Goal: Information Seeking & Learning: Learn about a topic

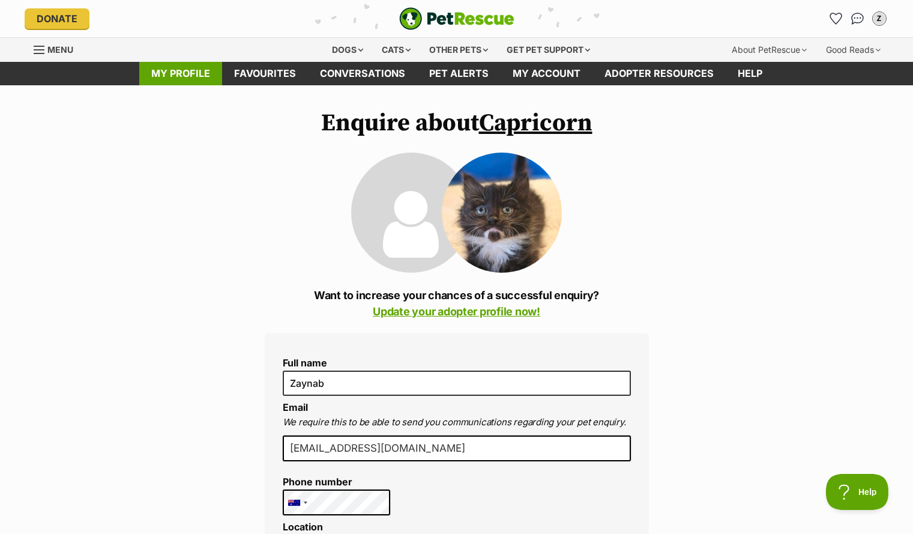
click at [189, 78] on link "My profile" at bounding box center [180, 73] width 83 height 23
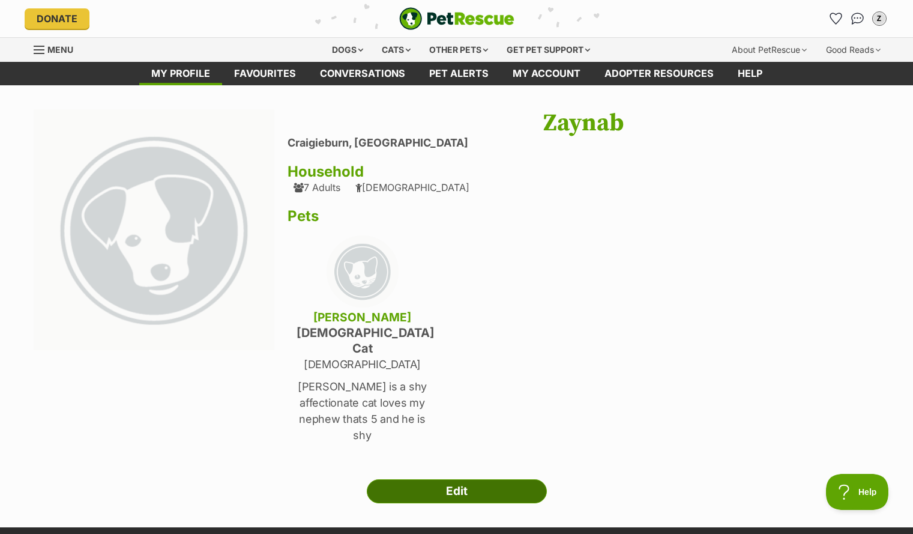
click at [393, 479] on link "Edit" at bounding box center [457, 491] width 180 height 24
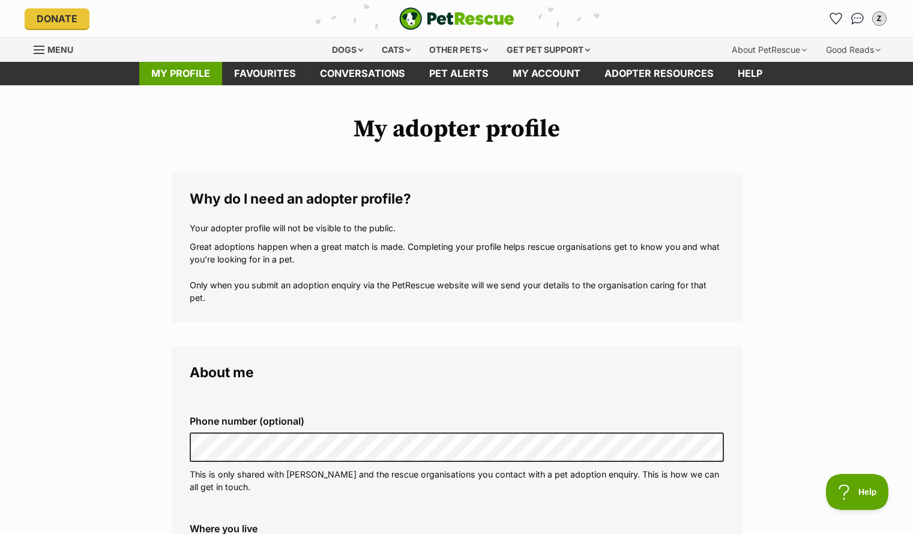
click at [209, 76] on link "My profile" at bounding box center [180, 73] width 83 height 23
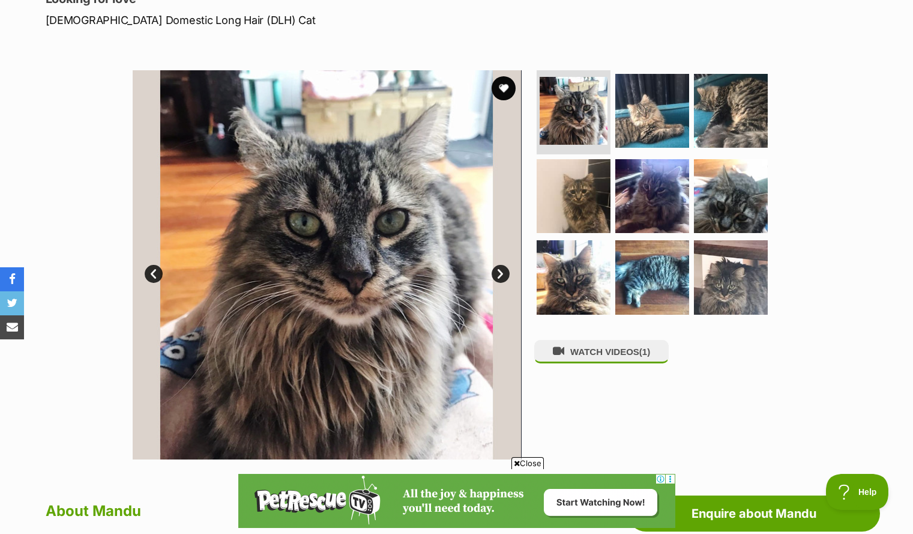
scroll to position [181, 0]
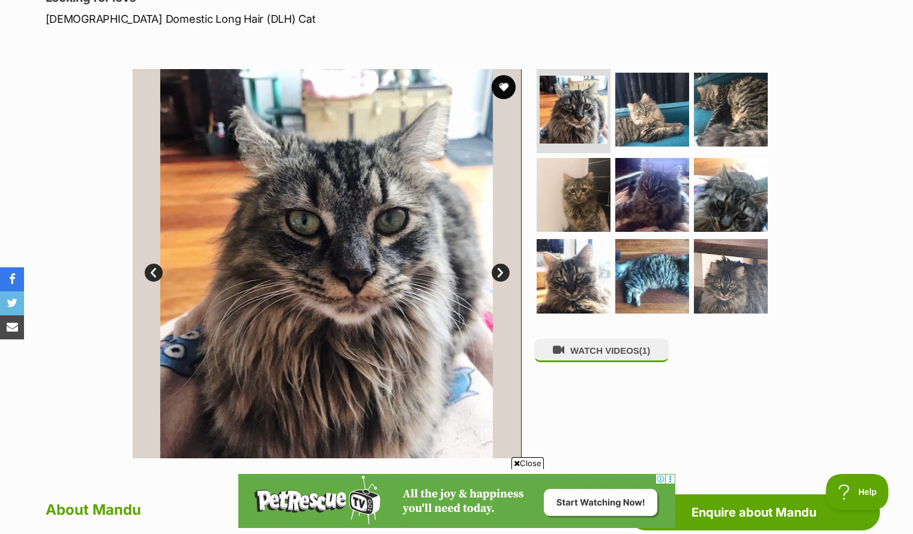
click at [503, 269] on link "Next" at bounding box center [501, 273] width 18 height 18
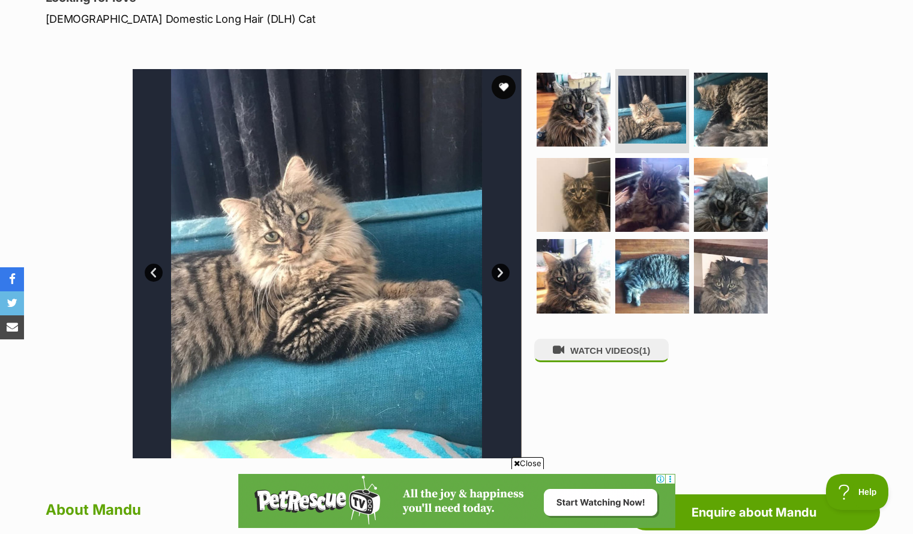
click at [505, 273] on link "Next" at bounding box center [501, 273] width 18 height 18
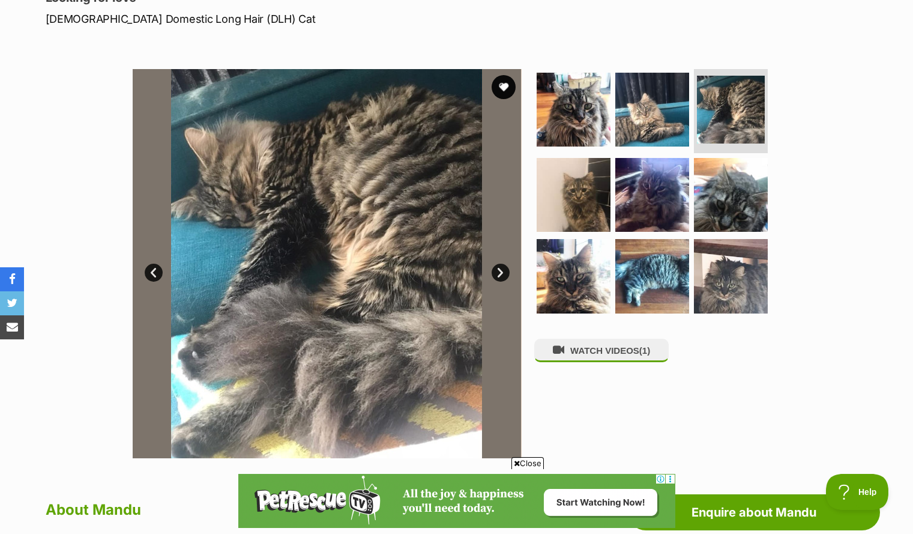
click at [500, 270] on link "Next" at bounding box center [501, 273] width 18 height 18
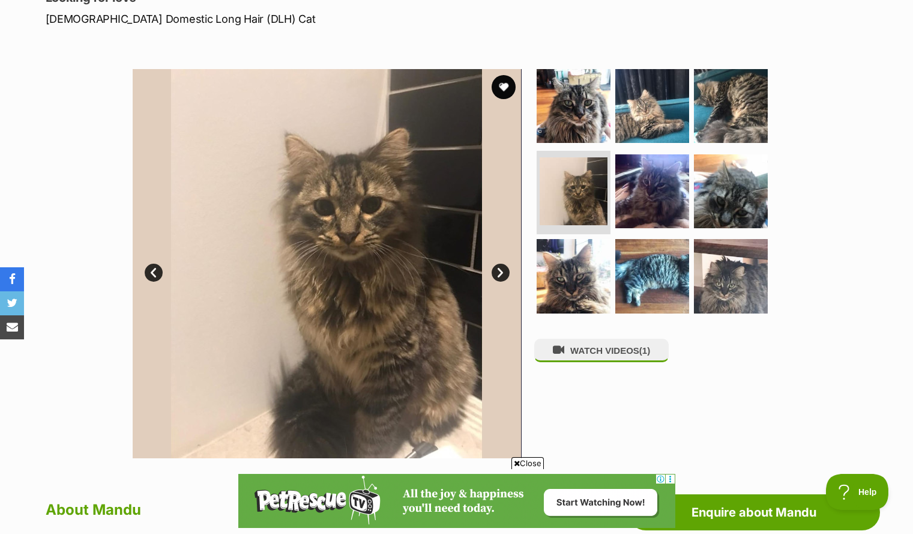
click at [498, 277] on link "Next" at bounding box center [501, 273] width 18 height 18
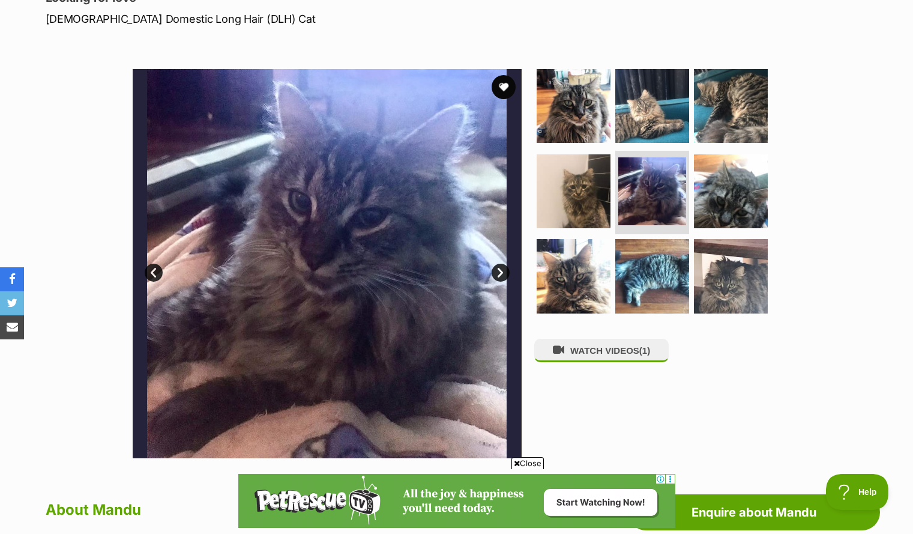
click at [498, 277] on link "Next" at bounding box center [501, 273] width 18 height 18
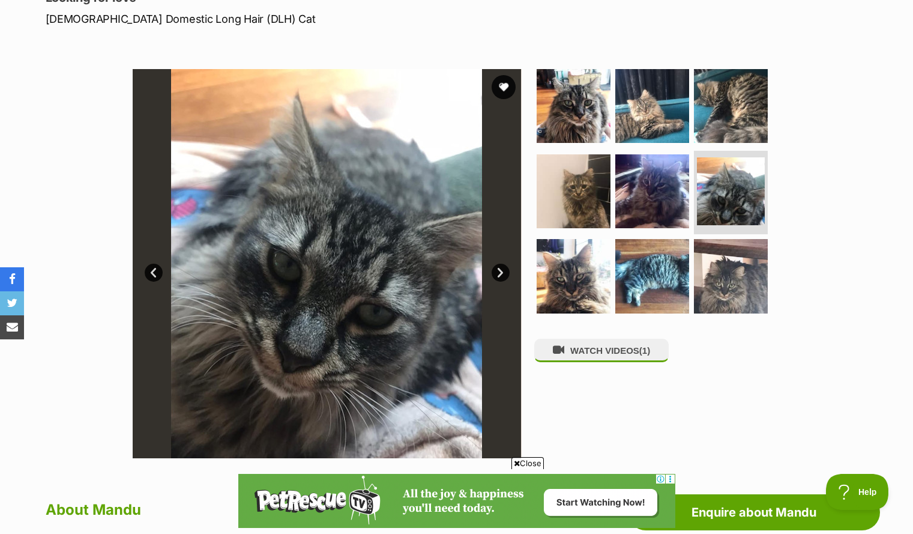
click at [498, 279] on link "Next" at bounding box center [501, 273] width 18 height 18
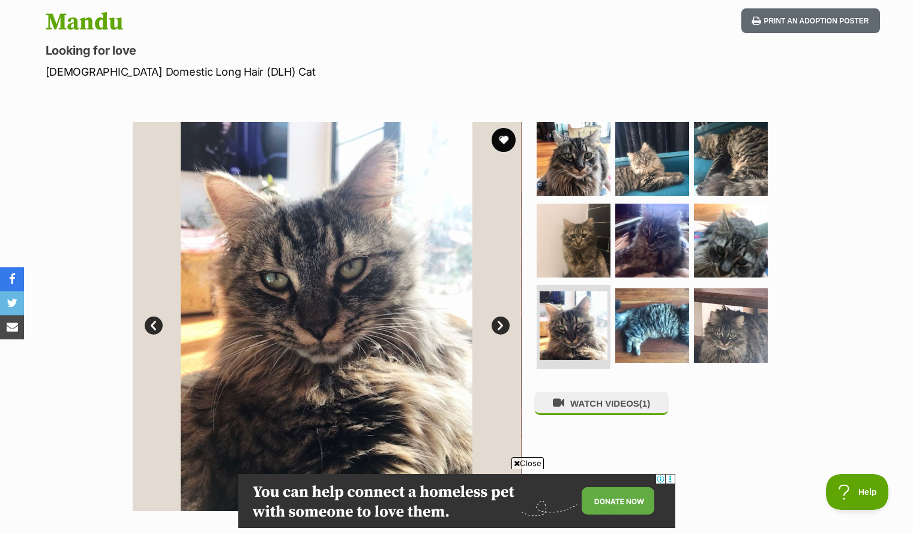
scroll to position [127, 0]
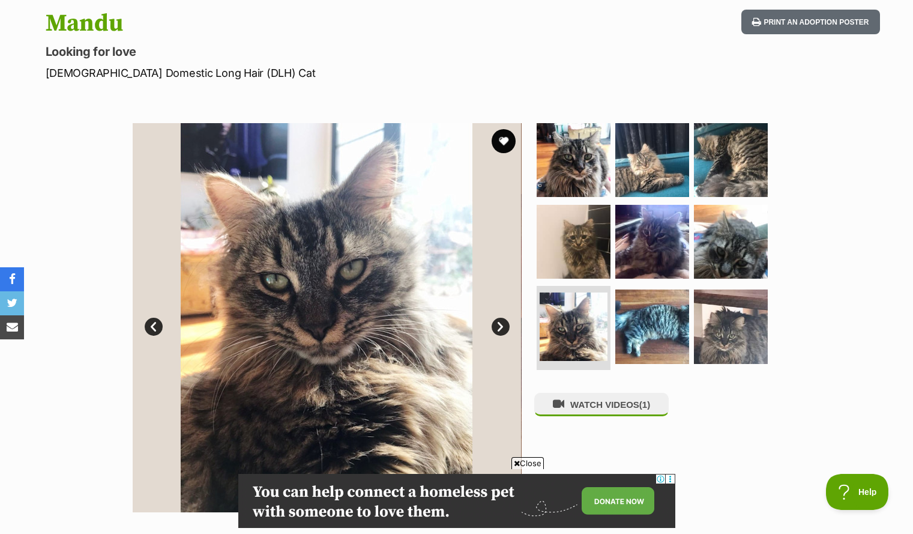
click at [497, 324] on link "Next" at bounding box center [501, 327] width 18 height 18
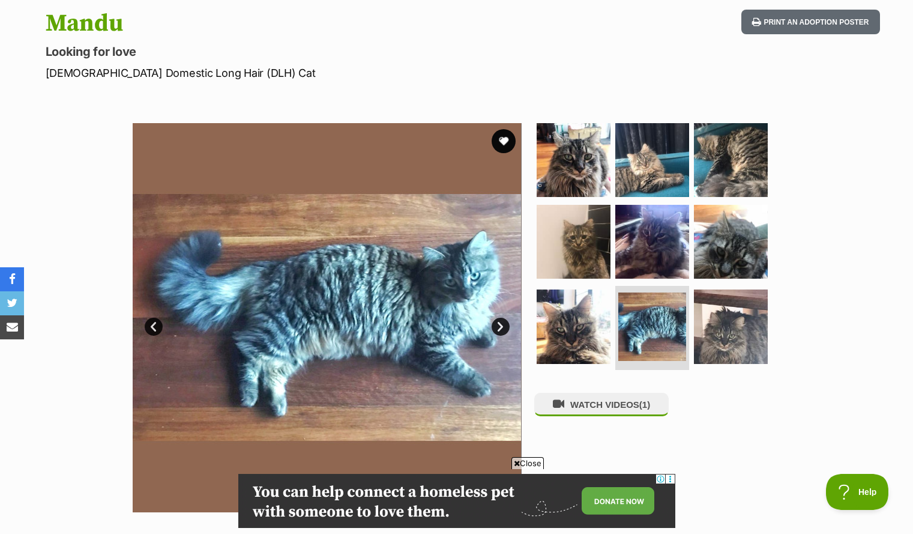
click at [505, 320] on link "Next" at bounding box center [501, 327] width 18 height 18
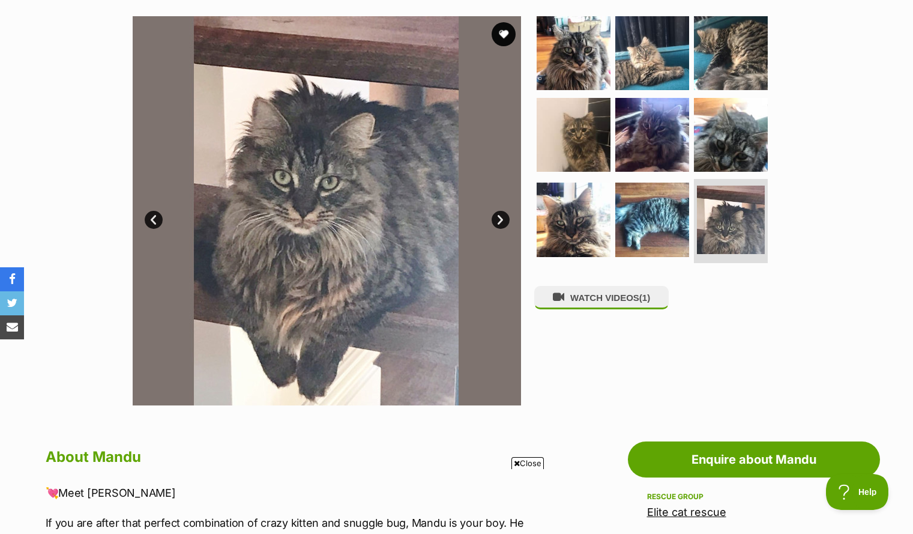
scroll to position [210, 0]
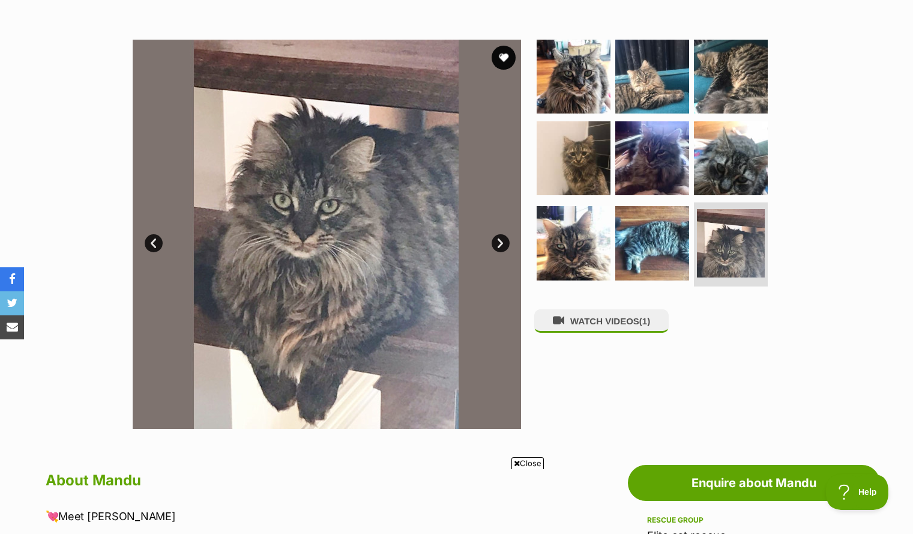
click at [498, 237] on link "Next" at bounding box center [501, 243] width 18 height 18
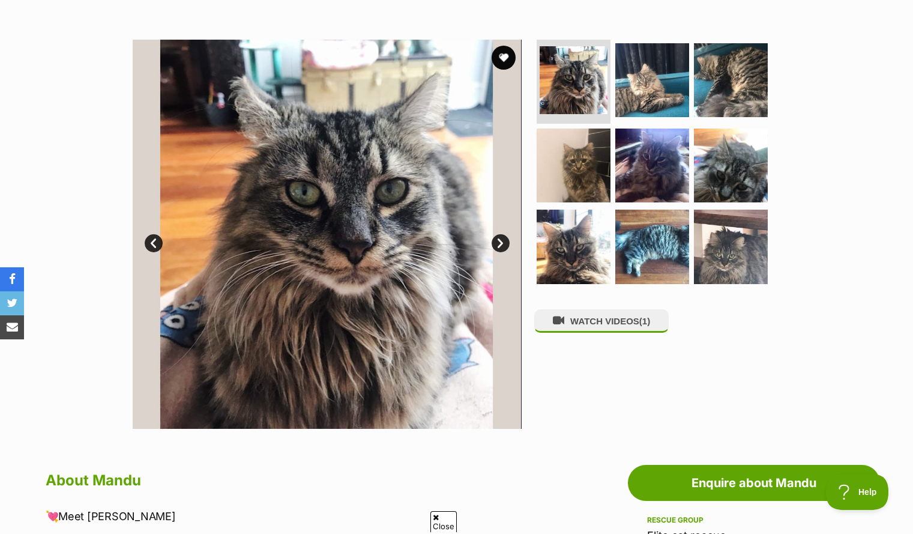
click at [498, 237] on link "Next" at bounding box center [501, 243] width 18 height 18
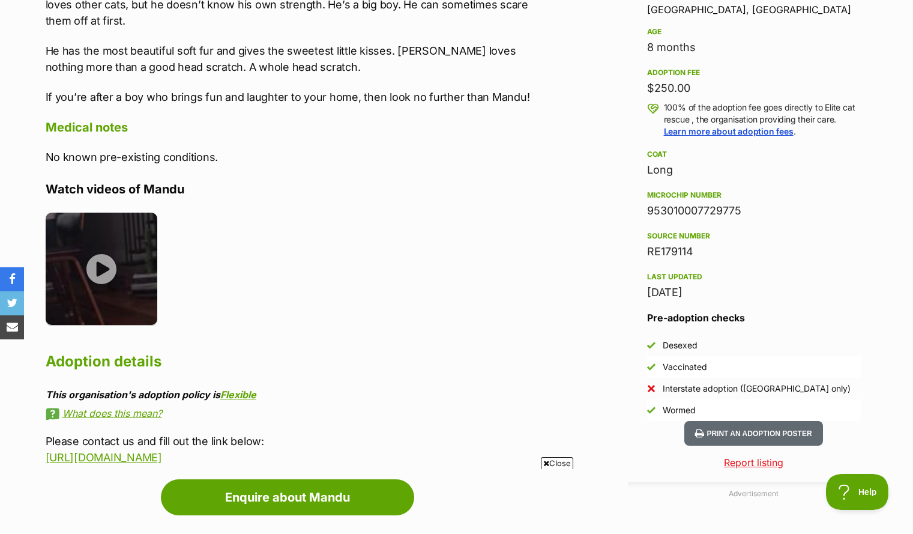
scroll to position [811, 0]
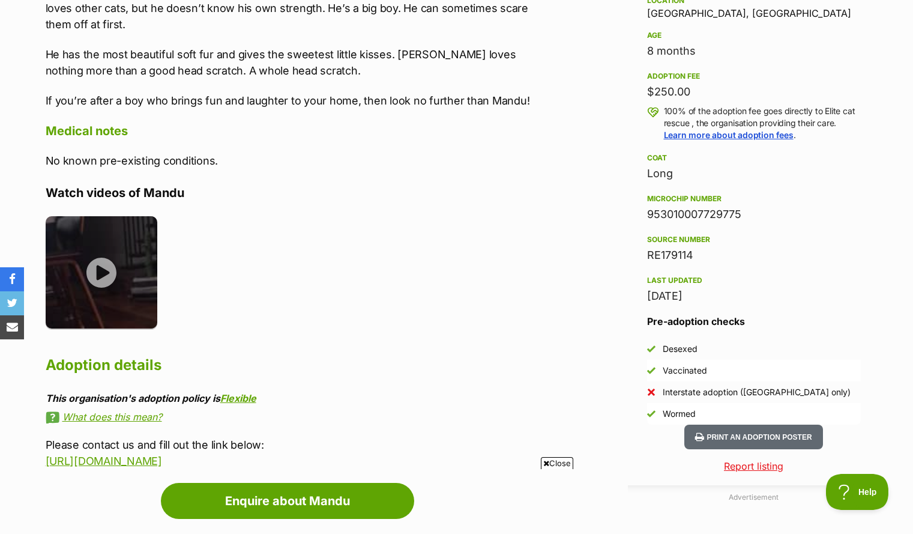
click at [93, 414] on link "What does this mean?" at bounding box center [294, 416] width 496 height 11
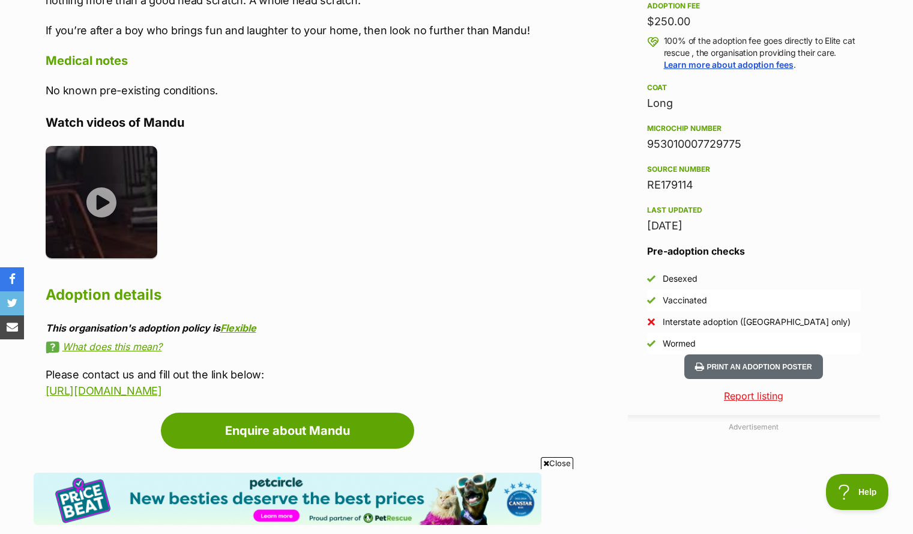
scroll to position [898, 0]
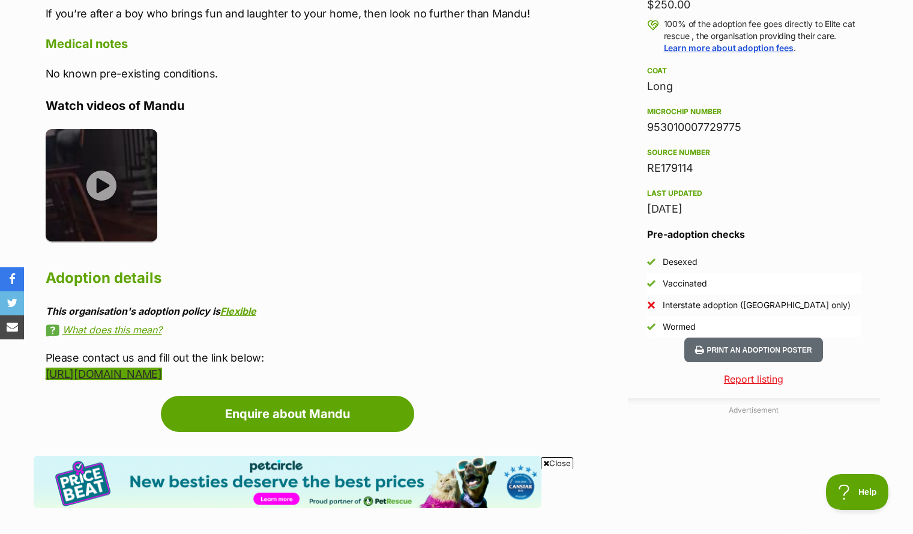
click at [162, 376] on link "https://docs.google.com/forms/d/1O3MysXWhghUSk74N_XABo_6lOlfY7DLxcIWrQuzT844/ed…" at bounding box center [104, 374] width 117 height 13
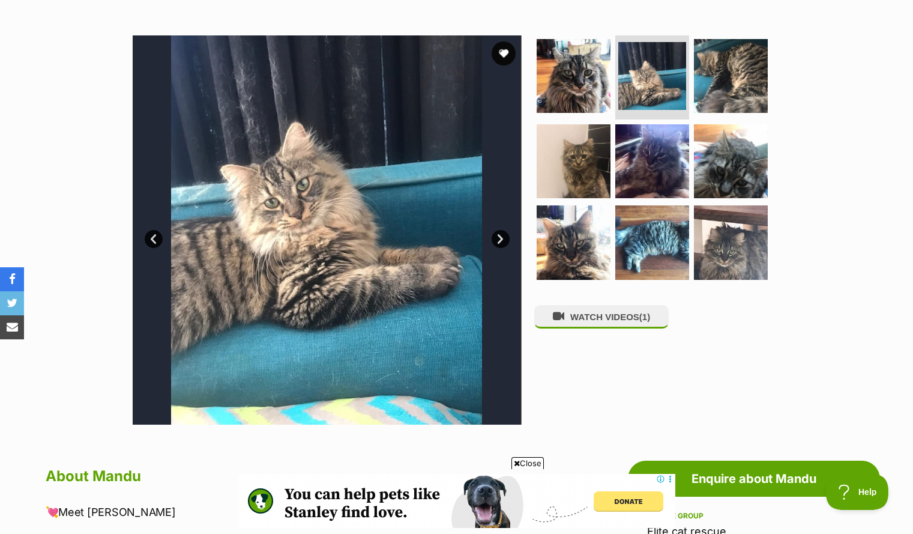
scroll to position [214, 0]
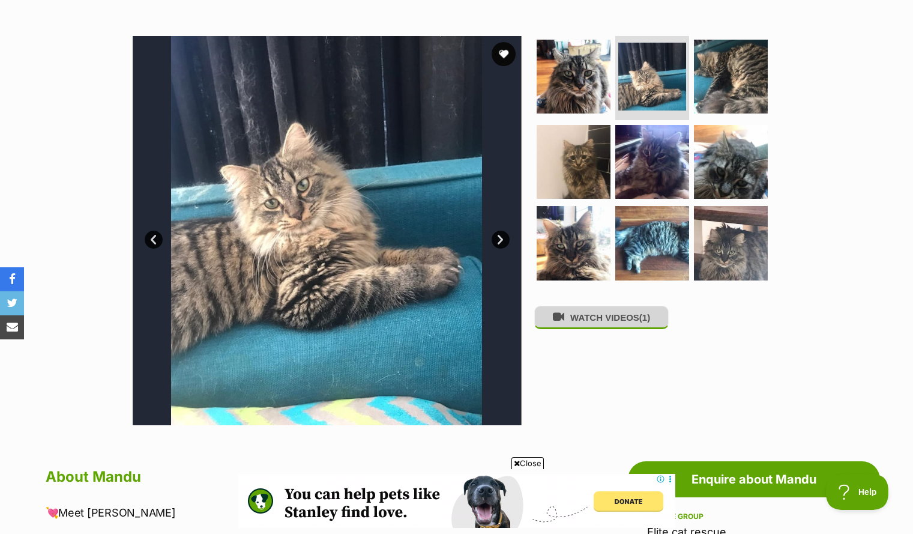
click at [588, 320] on button "WATCH VIDEOS (1)" at bounding box center [602, 317] width 135 height 23
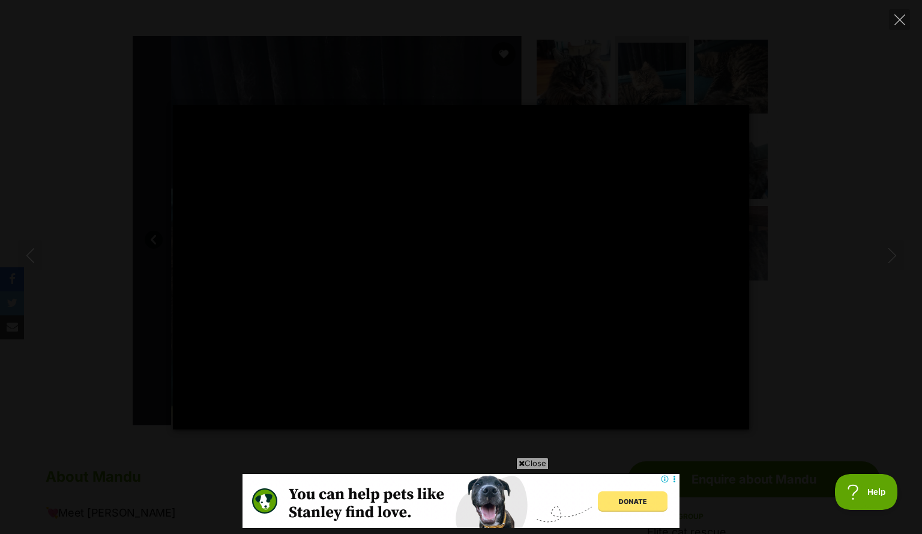
click at [501, 62] on div "Pause Play % buffered 00:00 -00:32 Unmute Mute Disable captions Enable captions…" at bounding box center [461, 267] width 922 height 534
type input "26.23"
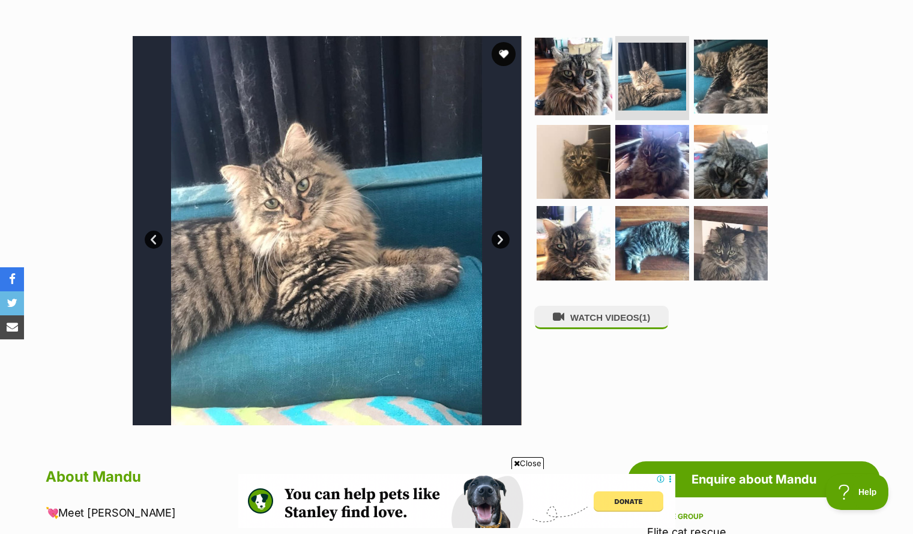
click at [569, 88] on img at bounding box center [573, 76] width 77 height 77
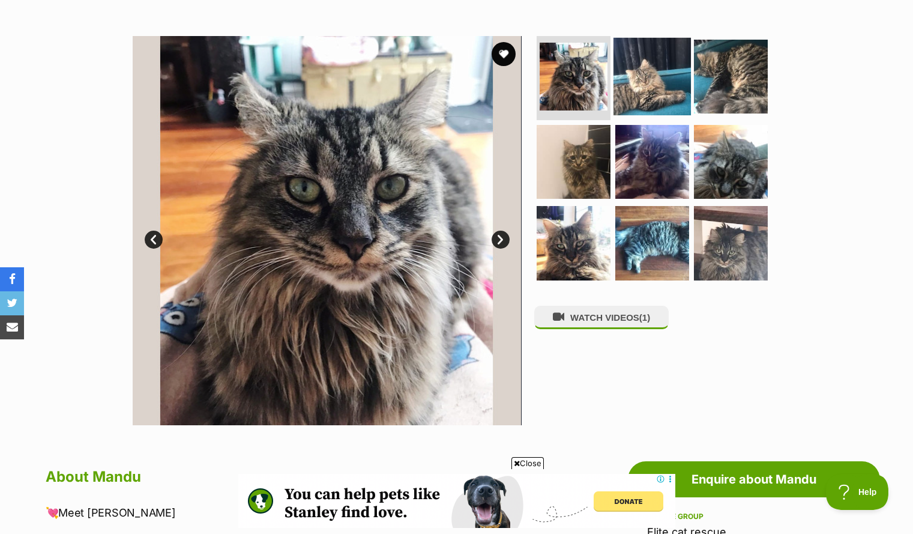
click at [646, 60] on img at bounding box center [652, 76] width 77 height 77
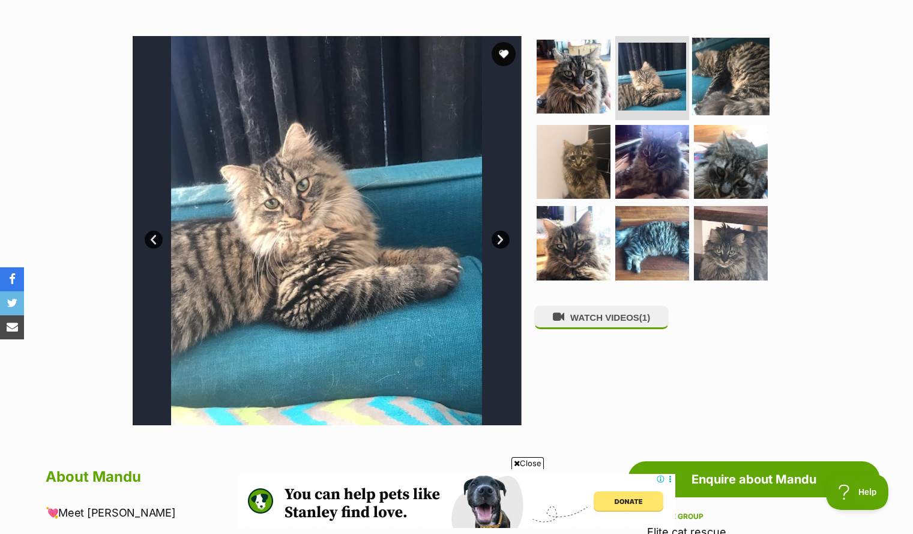
click at [716, 63] on img at bounding box center [730, 76] width 77 height 77
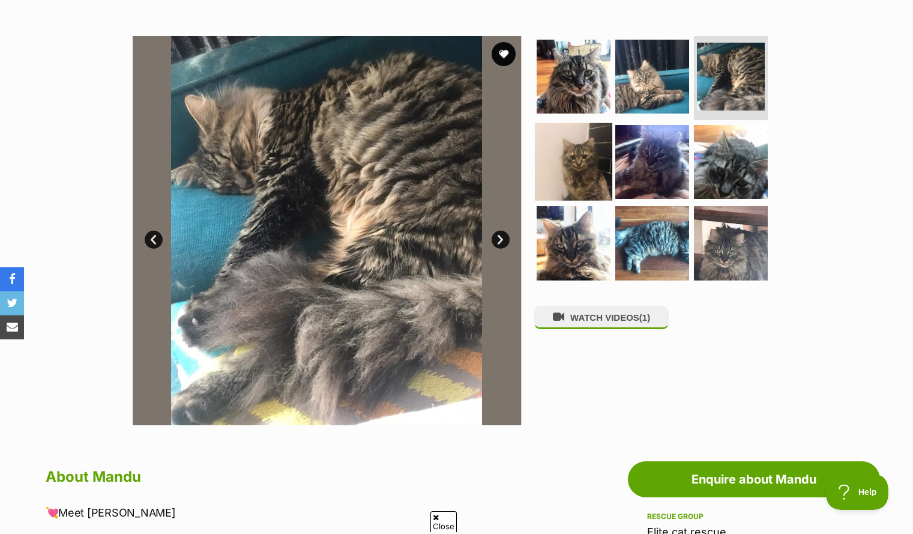
click at [575, 160] on img at bounding box center [573, 161] width 77 height 77
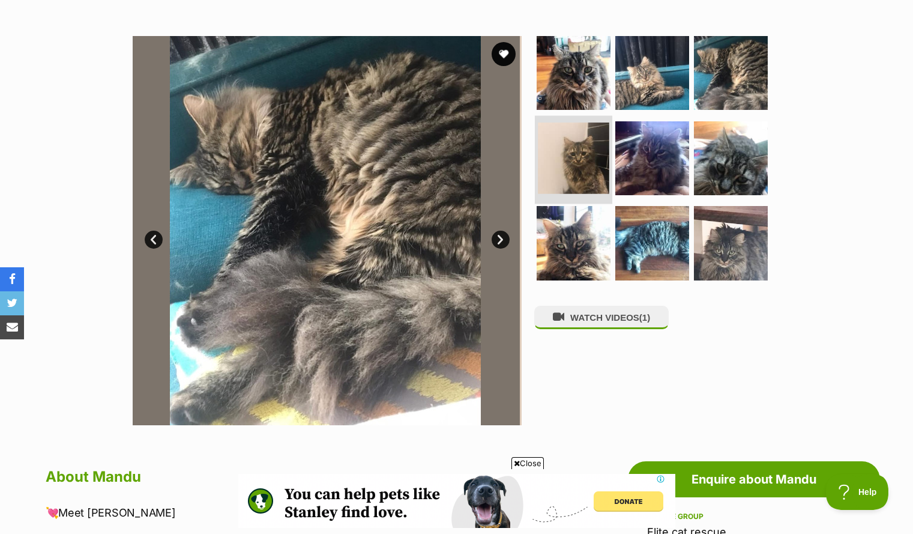
scroll to position [0, 0]
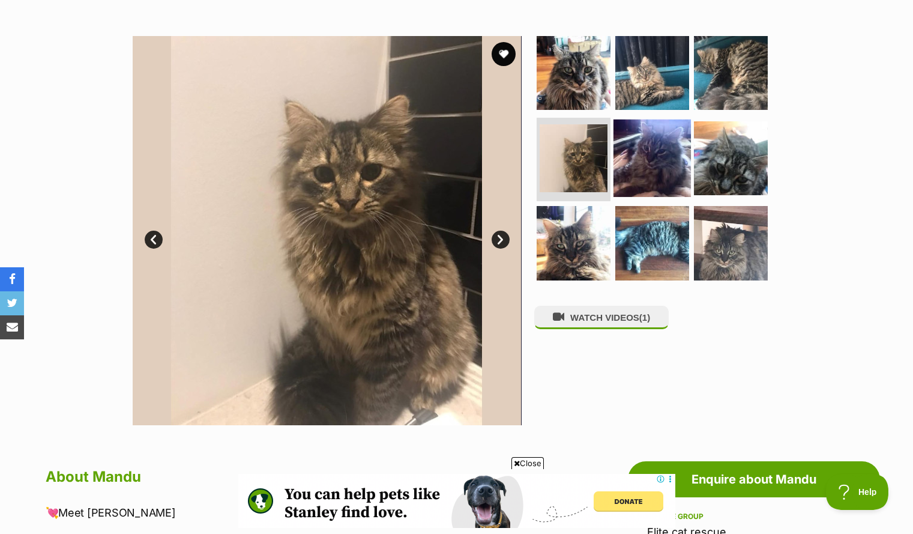
click at [662, 144] on img at bounding box center [652, 157] width 77 height 77
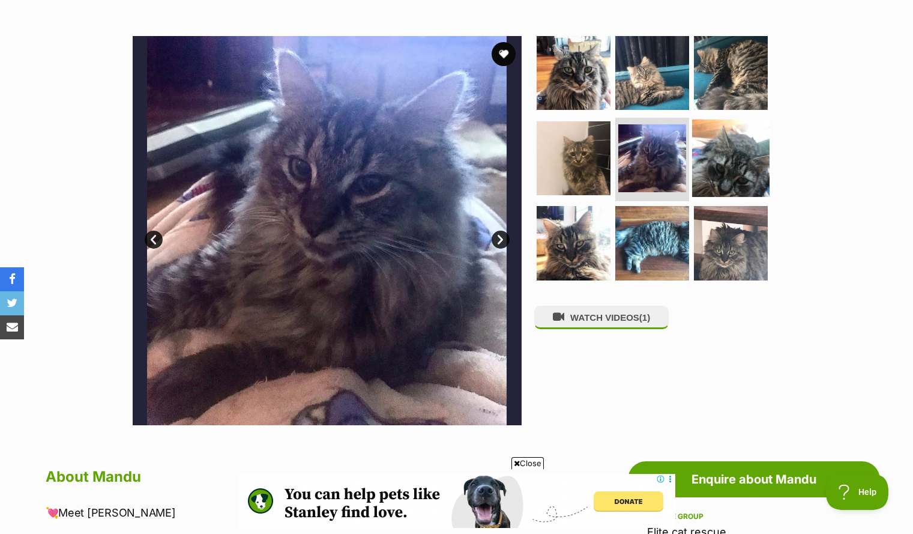
click at [721, 158] on img at bounding box center [730, 157] width 77 height 77
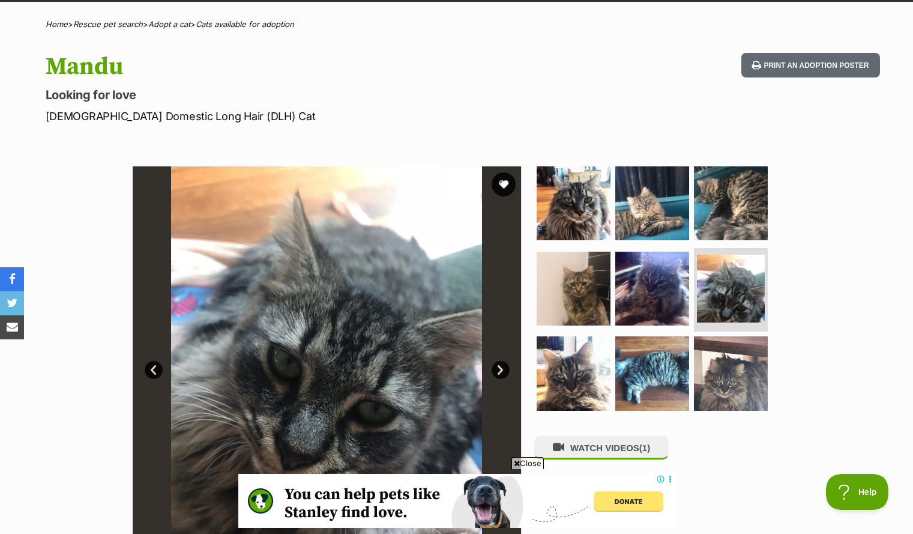
scroll to position [84, 0]
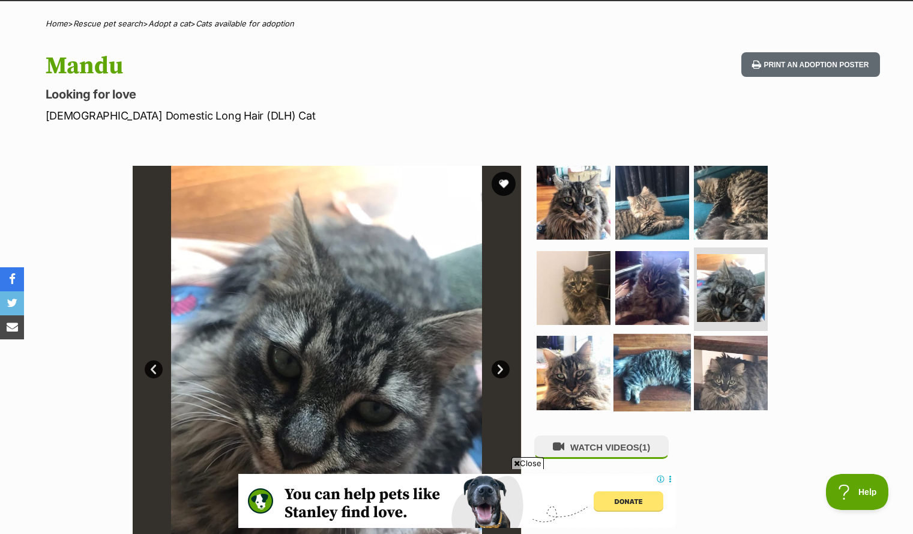
click at [652, 378] on img at bounding box center [652, 372] width 77 height 77
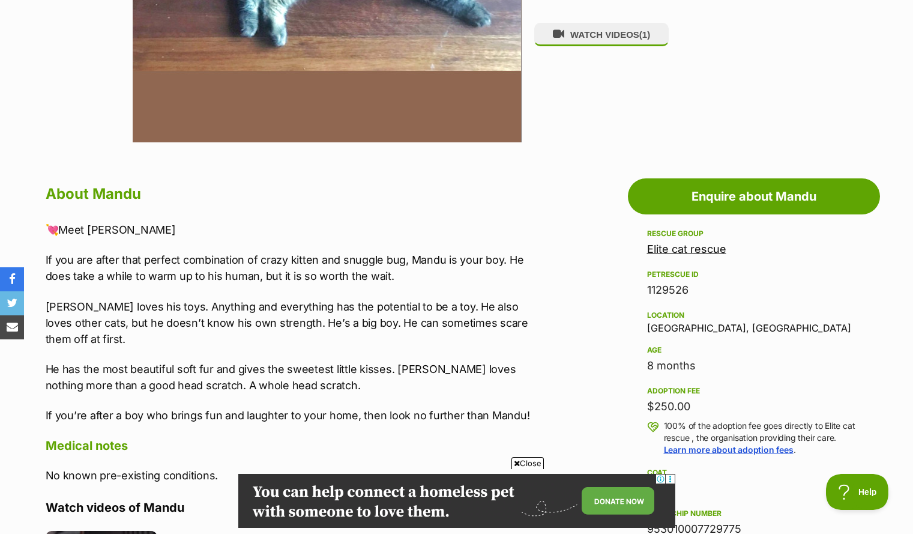
scroll to position [0, 0]
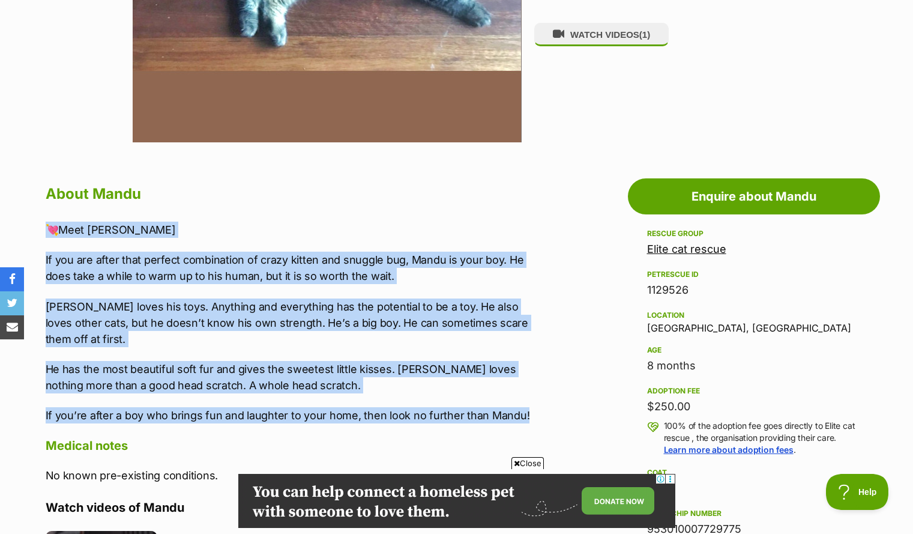
drag, startPoint x: 39, startPoint y: 232, endPoint x: 537, endPoint y: 400, distance: 525.3
click at [537, 400] on div "About Mandu 💘Meet Mandu If you are after that perfect combination of crazy kitt…" at bounding box center [288, 482] width 508 height 603
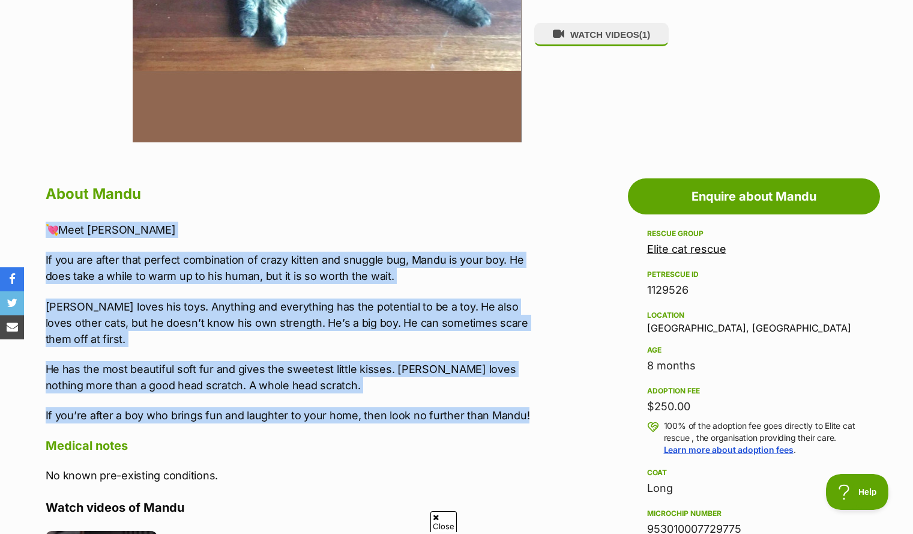
copy div "💘Meet Mandu If you are after that perfect combination of crazy kitten and snugg…"
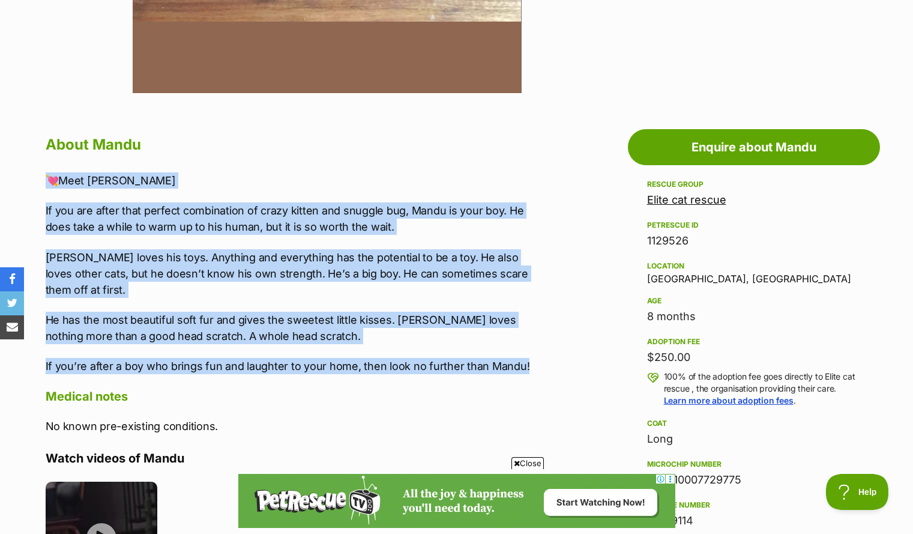
scroll to position [547, 0]
click at [295, 197] on div "💘Meet Mandu If you are after that perfect combination of crazy kitten and snugg…" at bounding box center [294, 273] width 496 height 202
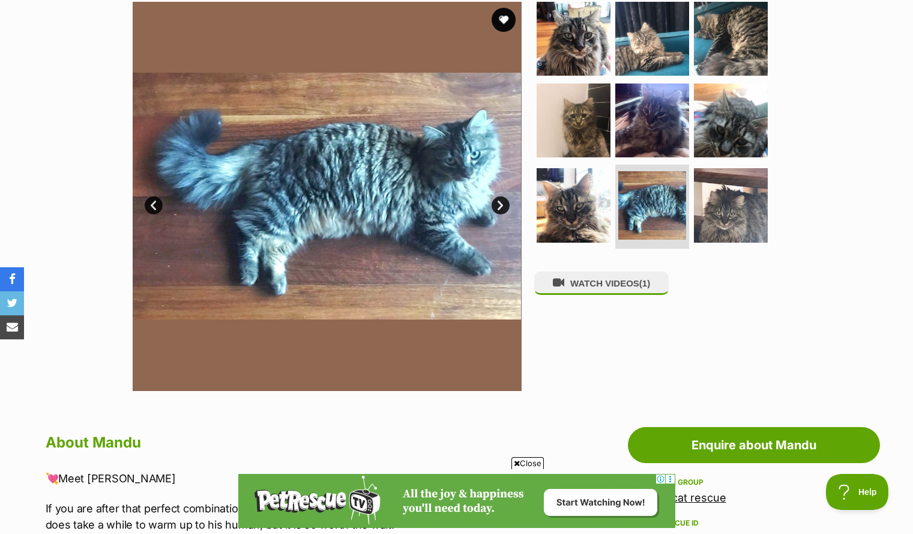
scroll to position [247, 0]
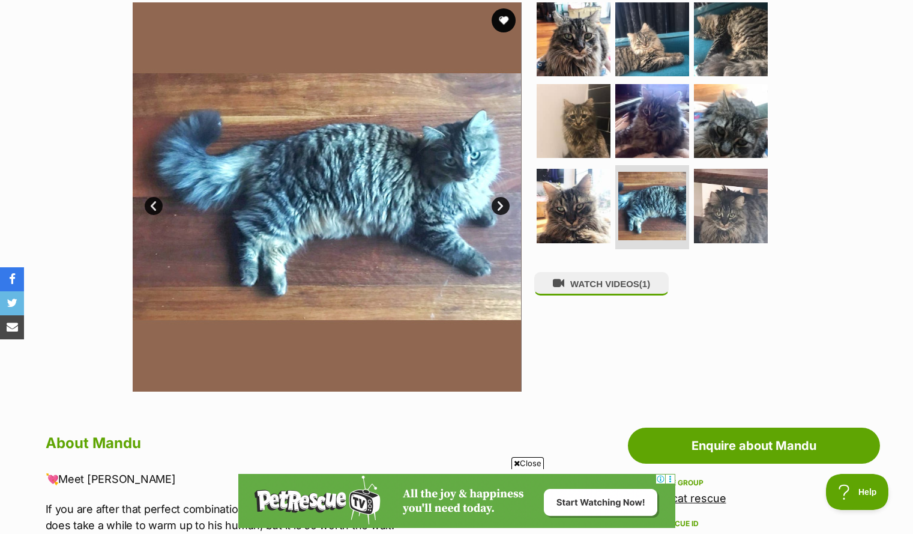
click at [499, 204] on link "Next" at bounding box center [501, 206] width 18 height 18
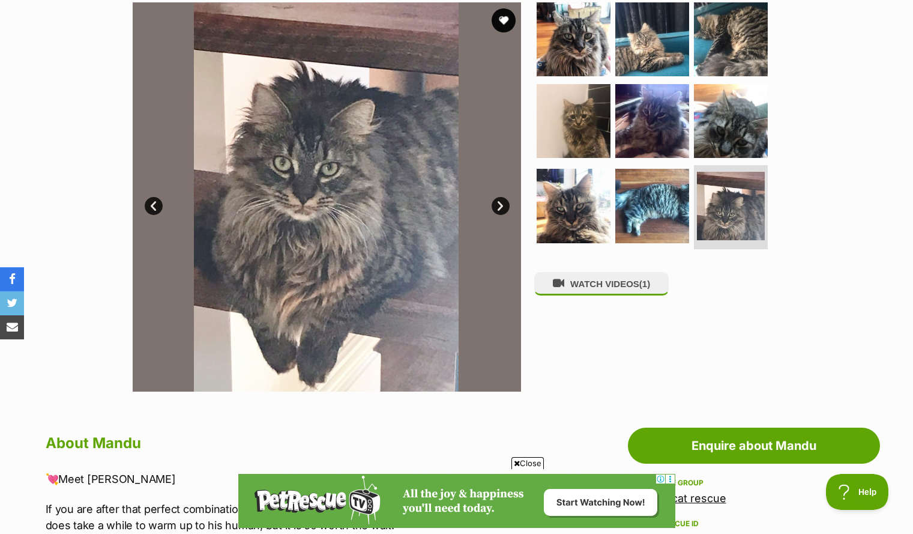
click at [499, 204] on link "Next" at bounding box center [501, 206] width 18 height 18
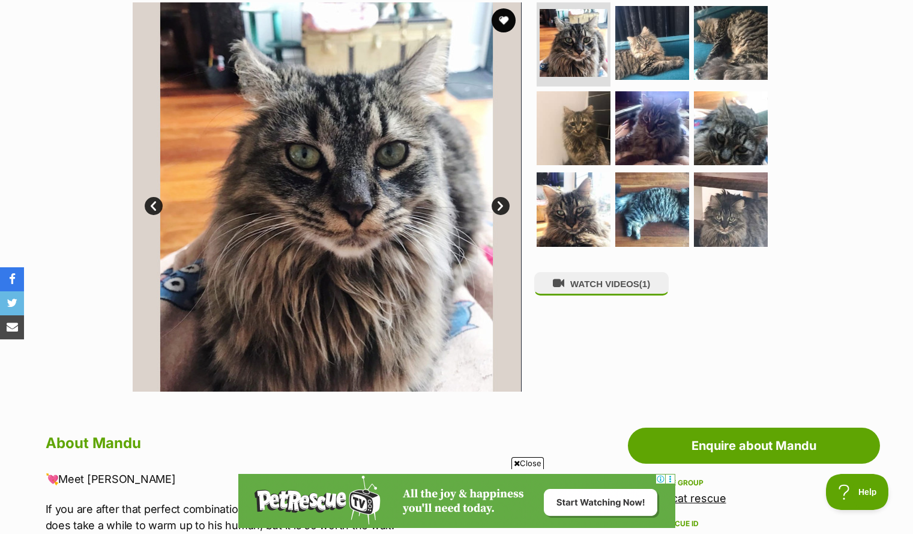
click at [499, 204] on link "Next" at bounding box center [501, 206] width 18 height 18
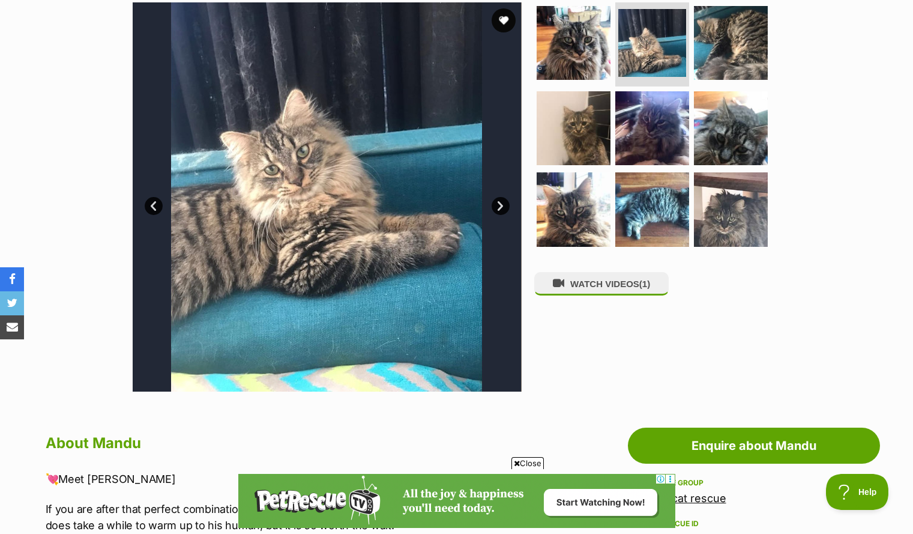
click at [499, 204] on link "Next" at bounding box center [501, 206] width 18 height 18
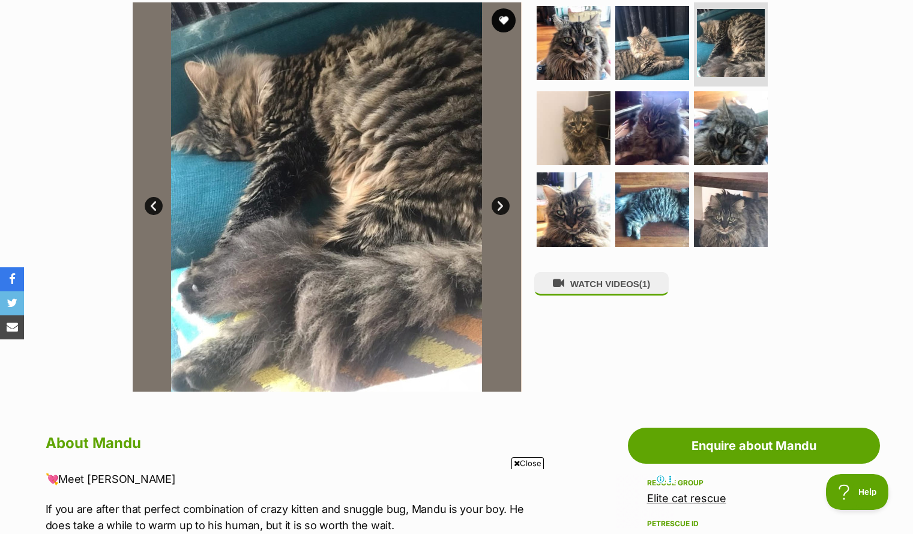
scroll to position [0, 0]
click at [518, 26] on img at bounding box center [326, 196] width 389 height 389
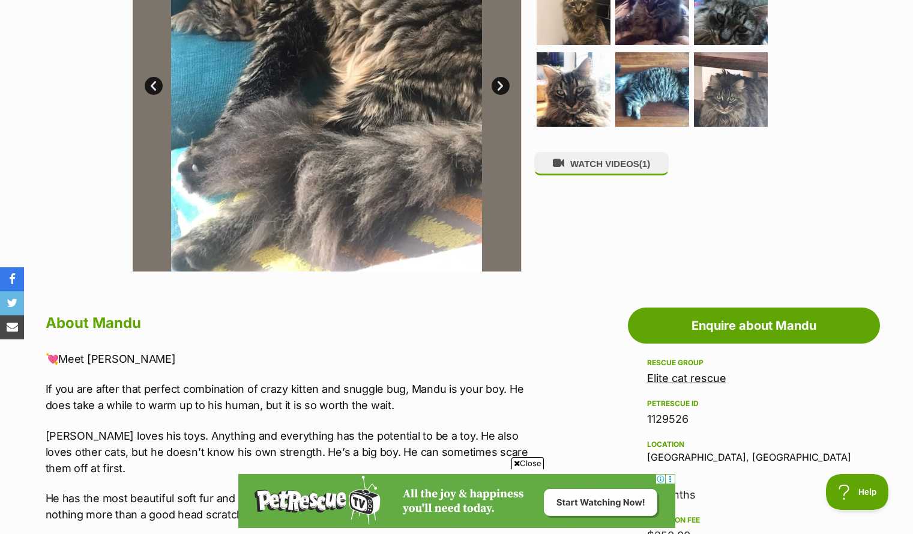
scroll to position [367, 0]
click at [150, 80] on link "Prev" at bounding box center [154, 86] width 18 height 18
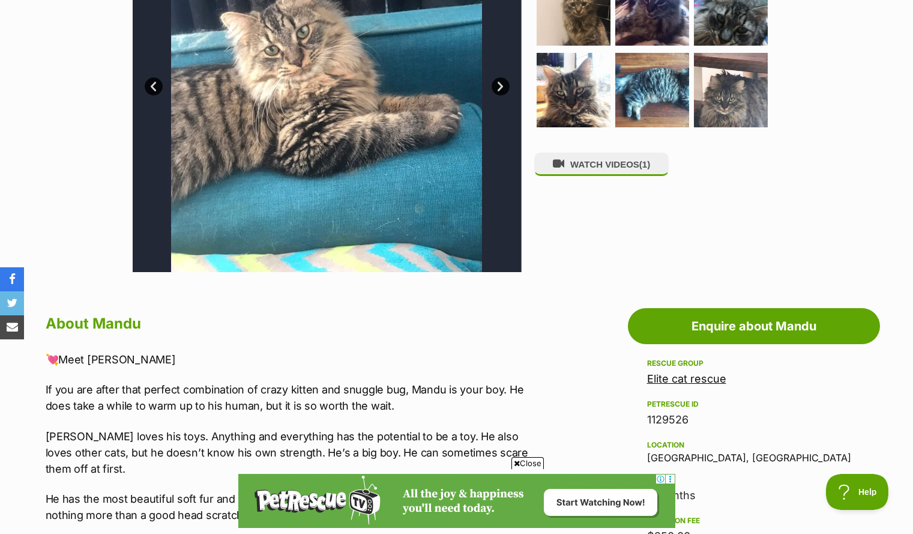
click at [150, 80] on link "Prev" at bounding box center [154, 86] width 18 height 18
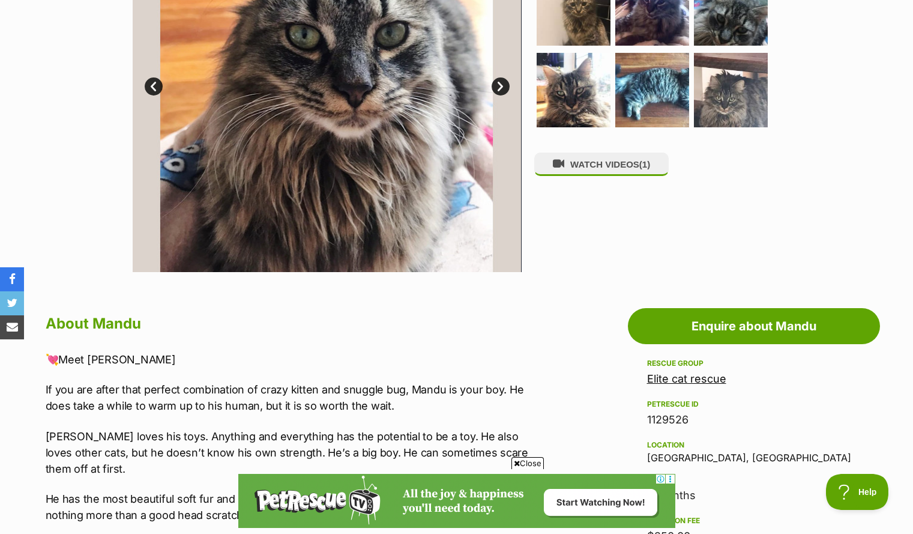
click at [150, 80] on link "Prev" at bounding box center [154, 86] width 18 height 18
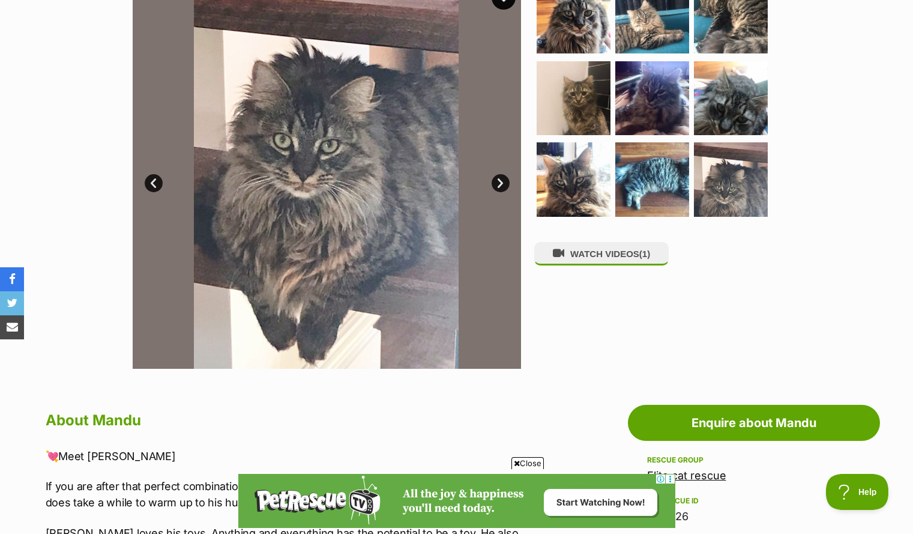
scroll to position [268, 0]
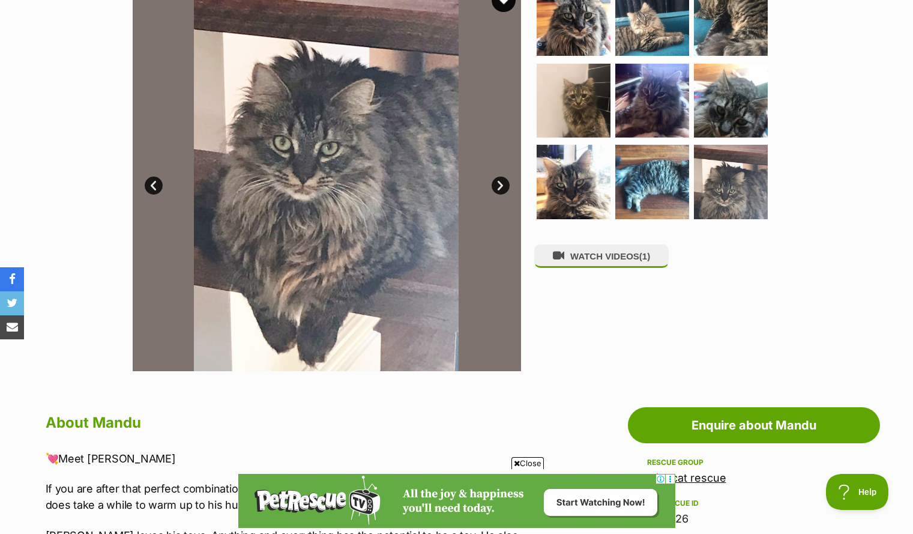
click at [499, 178] on link "Next" at bounding box center [501, 186] width 18 height 18
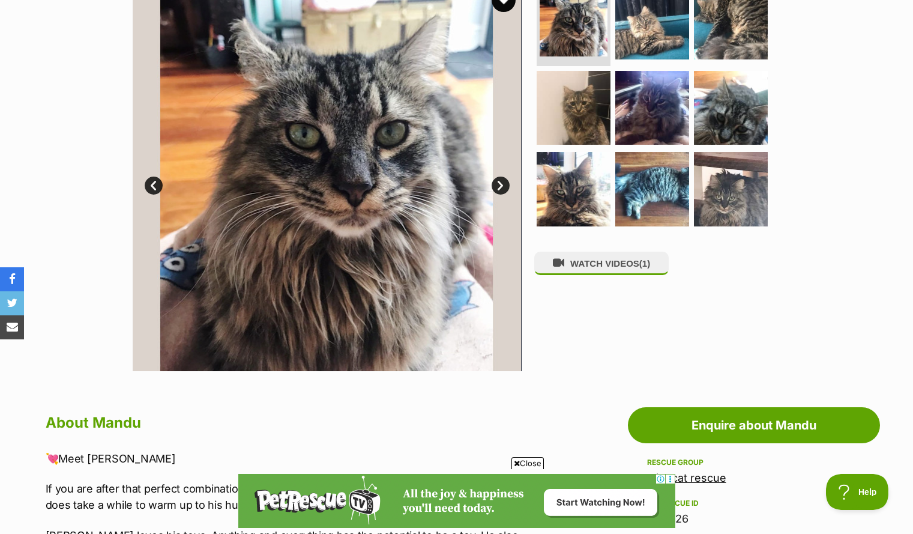
click at [499, 178] on link "Next" at bounding box center [501, 186] width 18 height 18
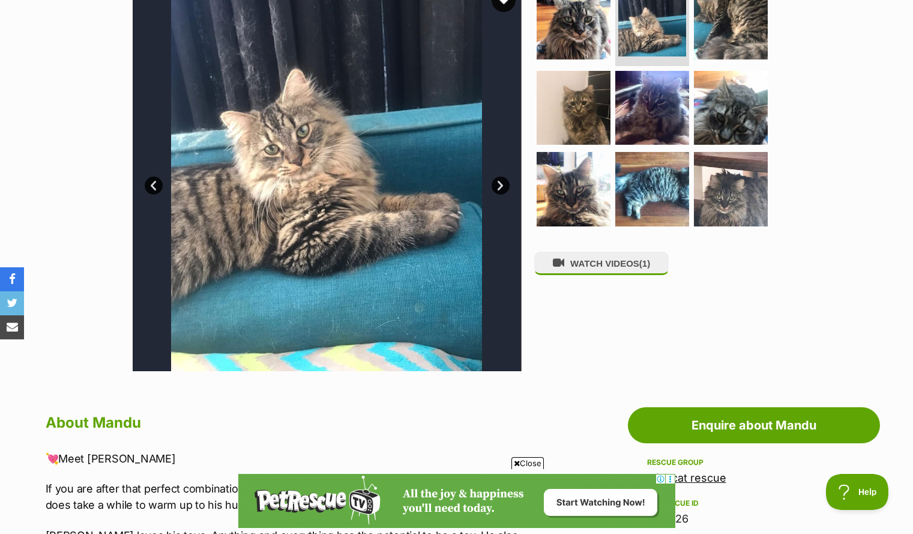
click at [499, 178] on link "Next" at bounding box center [501, 186] width 18 height 18
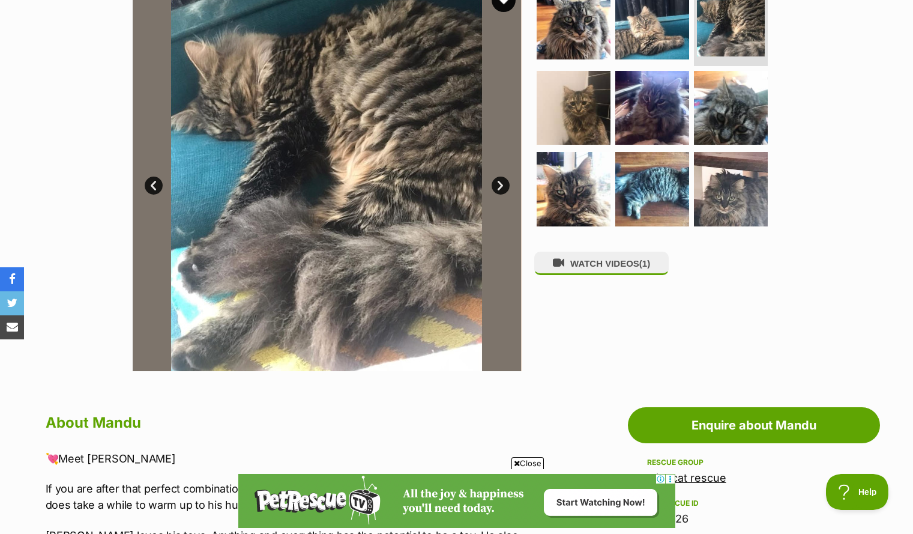
click at [499, 178] on link "Next" at bounding box center [501, 186] width 18 height 18
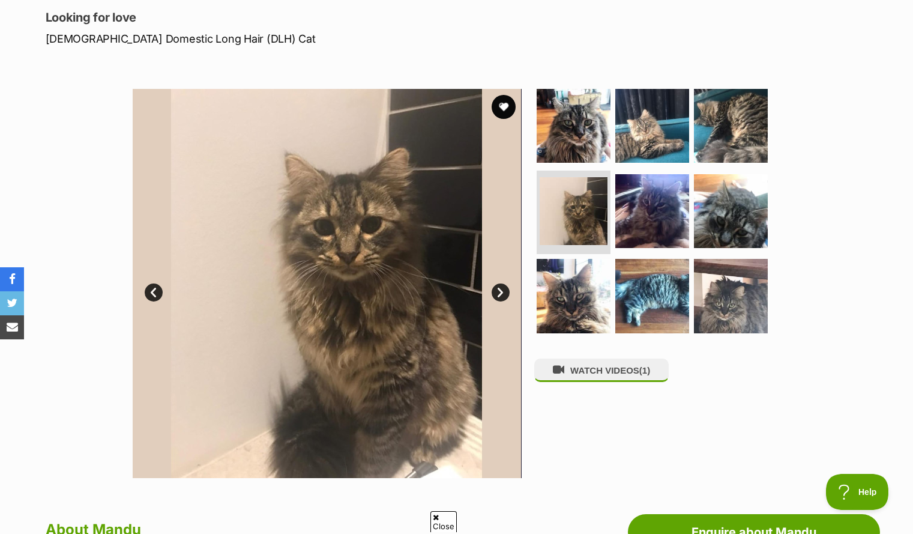
scroll to position [0, 0]
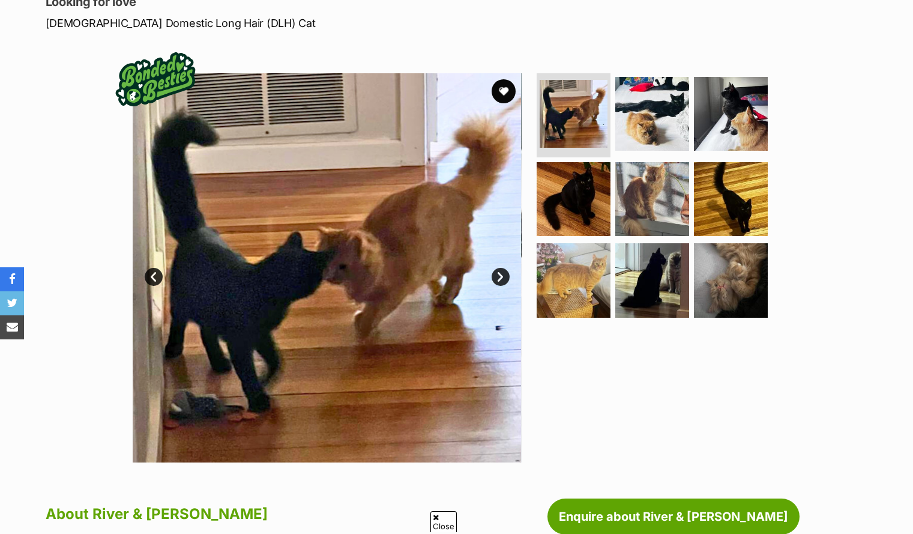
click at [505, 266] on img at bounding box center [327, 267] width 389 height 389
click at [508, 275] on link "Next" at bounding box center [501, 277] width 18 height 18
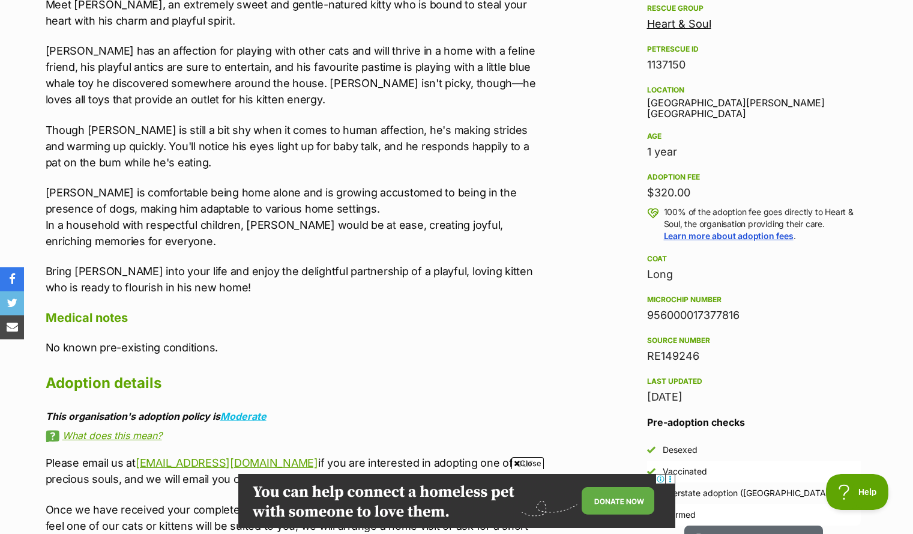
scroll to position [697, 0]
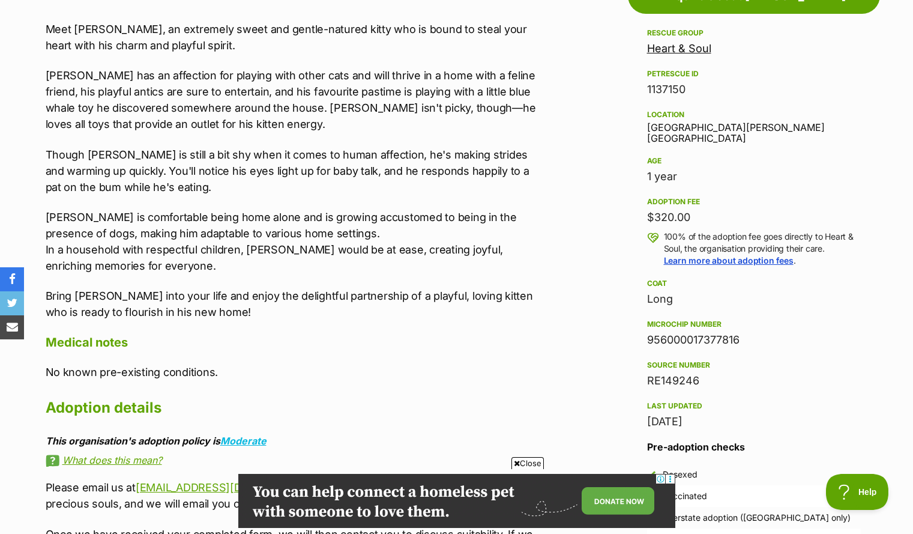
click at [679, 45] on link "Heart & Soul" at bounding box center [679, 48] width 64 height 13
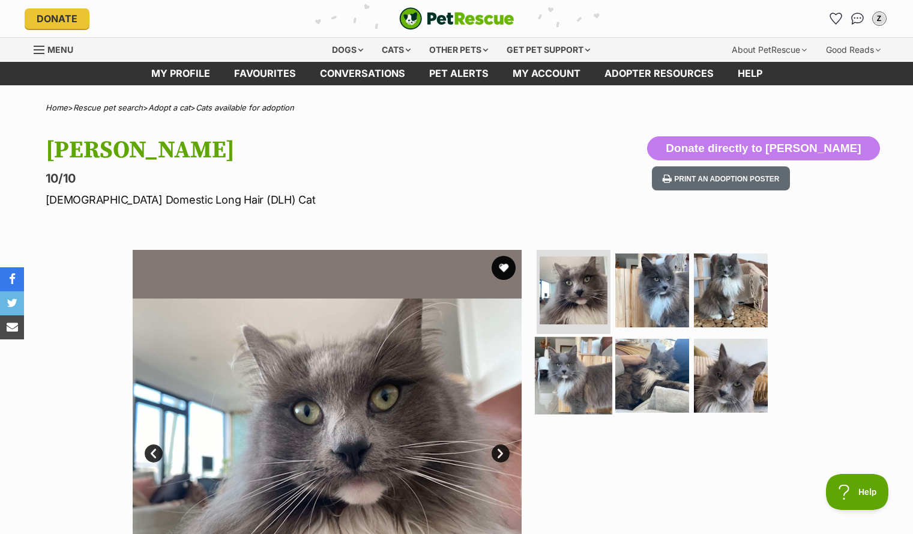
click at [580, 365] on img at bounding box center [573, 374] width 77 height 77
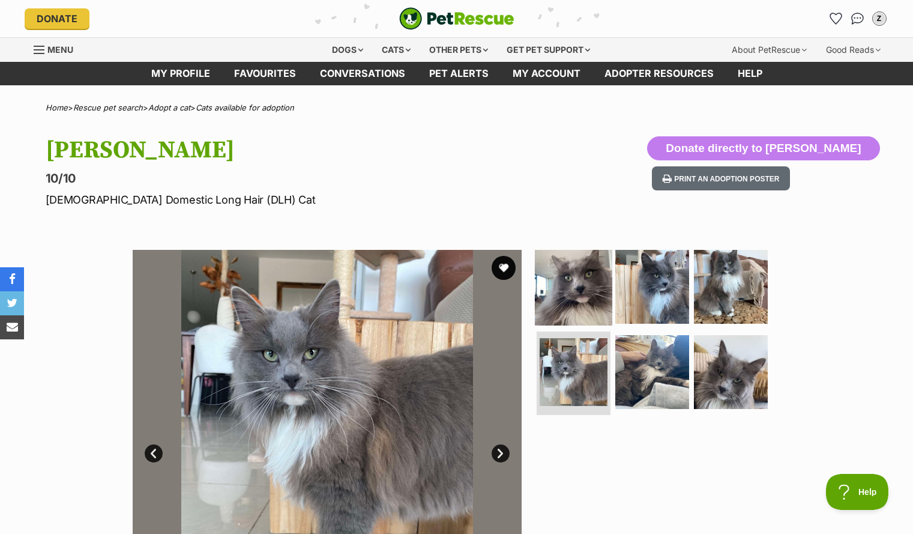
click at [581, 299] on img at bounding box center [573, 286] width 77 height 77
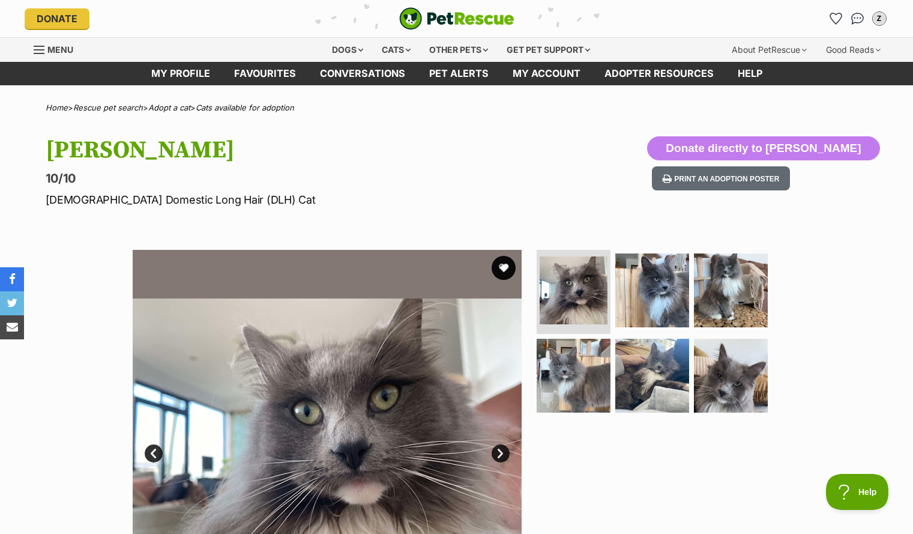
click at [611, 292] on ul at bounding box center [658, 335] width 246 height 171
click at [650, 291] on img at bounding box center [652, 290] width 77 height 77
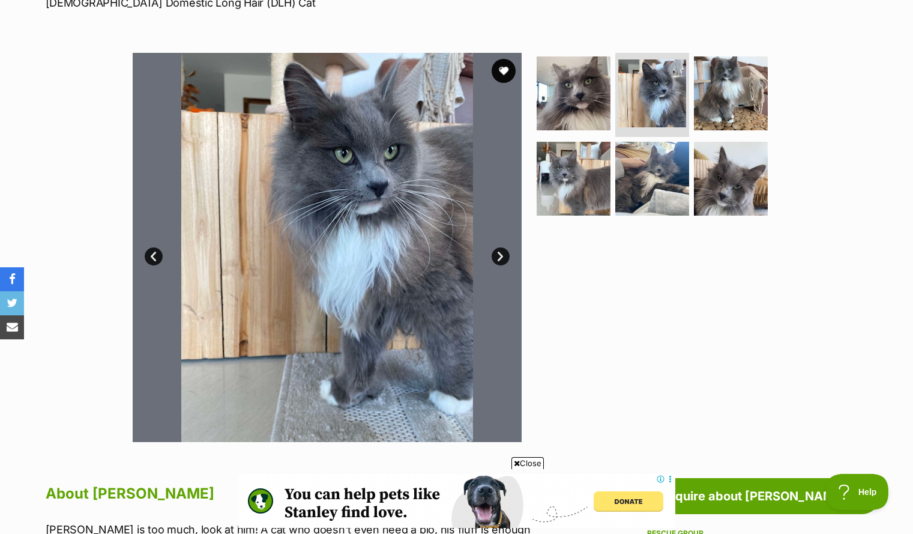
scroll to position [237, 0]
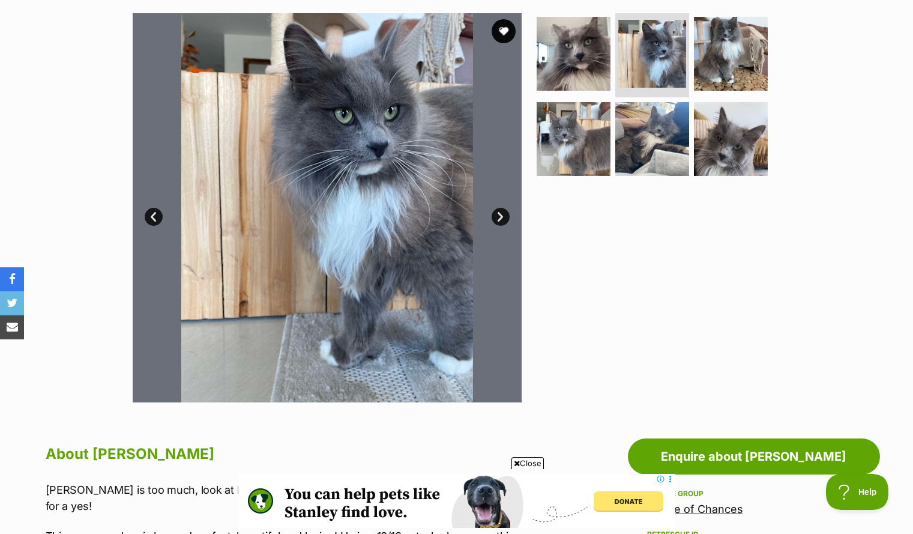
click at [469, 232] on img at bounding box center [327, 207] width 389 height 389
click at [418, 269] on img at bounding box center [327, 207] width 389 height 389
click at [499, 219] on link "Next" at bounding box center [501, 217] width 18 height 18
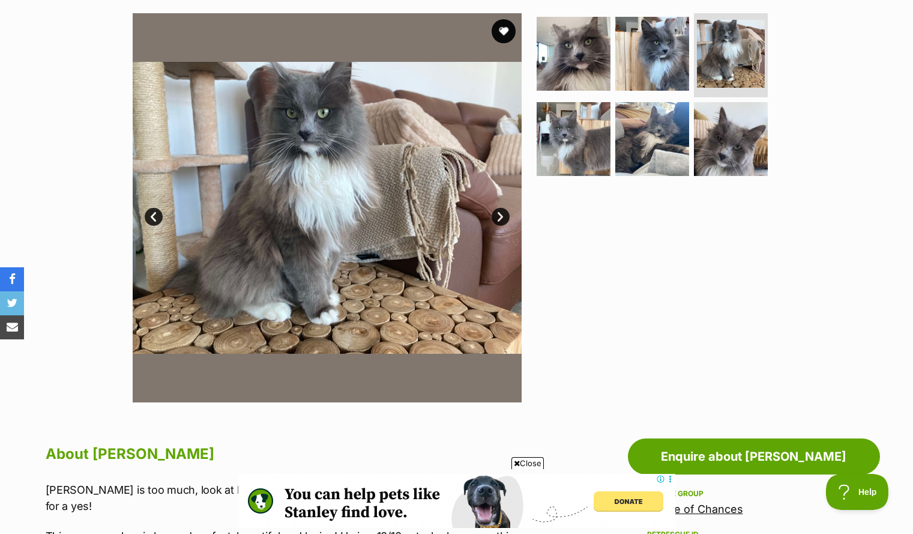
click at [500, 215] on link "Next" at bounding box center [501, 217] width 18 height 18
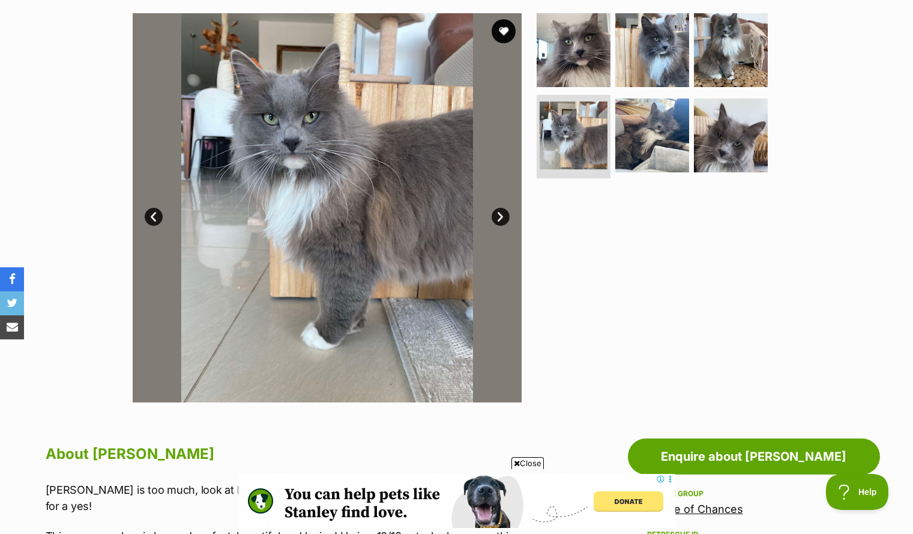
click at [500, 216] on link "Next" at bounding box center [501, 217] width 18 height 18
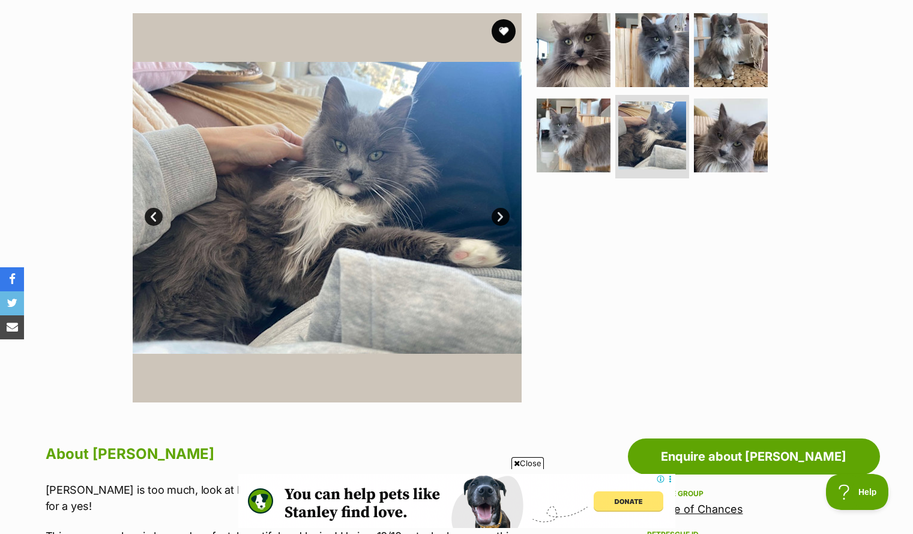
click at [500, 216] on link "Next" at bounding box center [501, 217] width 18 height 18
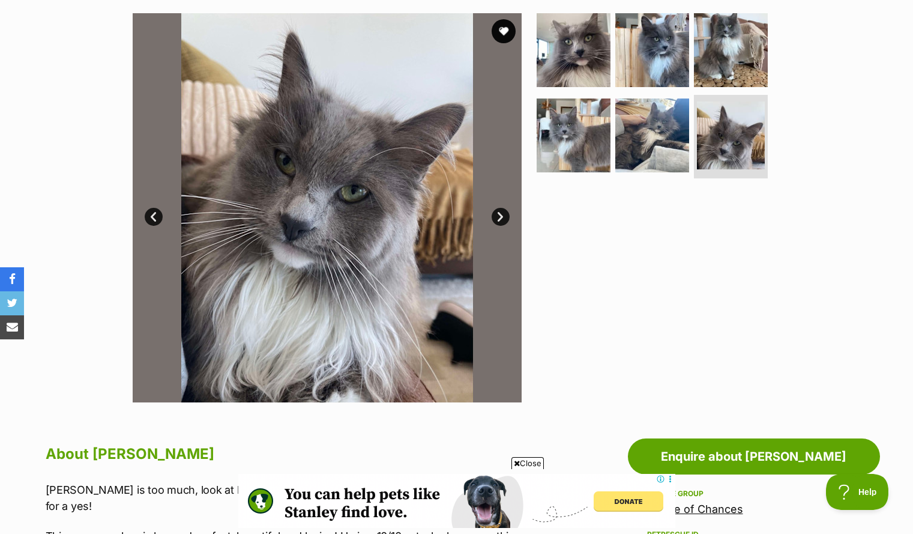
click at [500, 216] on link "Next" at bounding box center [501, 217] width 18 height 18
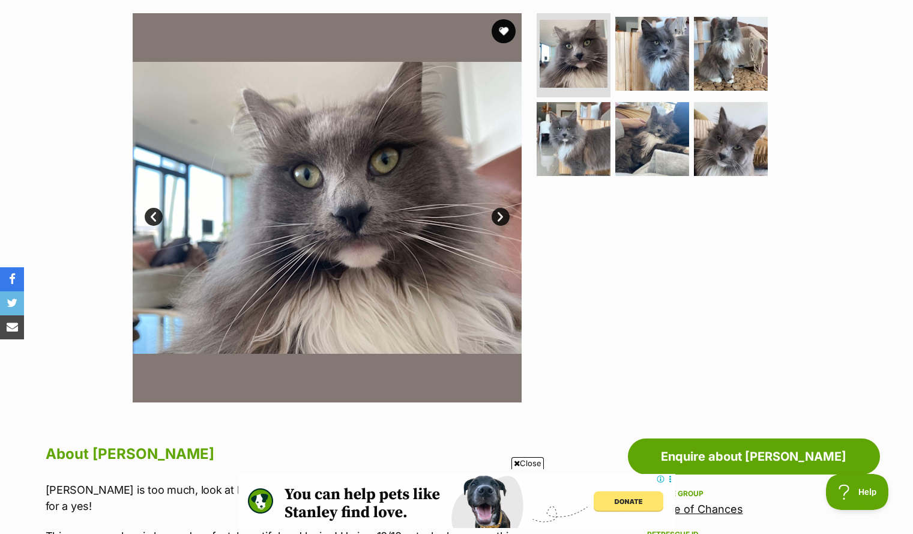
click at [500, 216] on link "Next" at bounding box center [501, 217] width 18 height 18
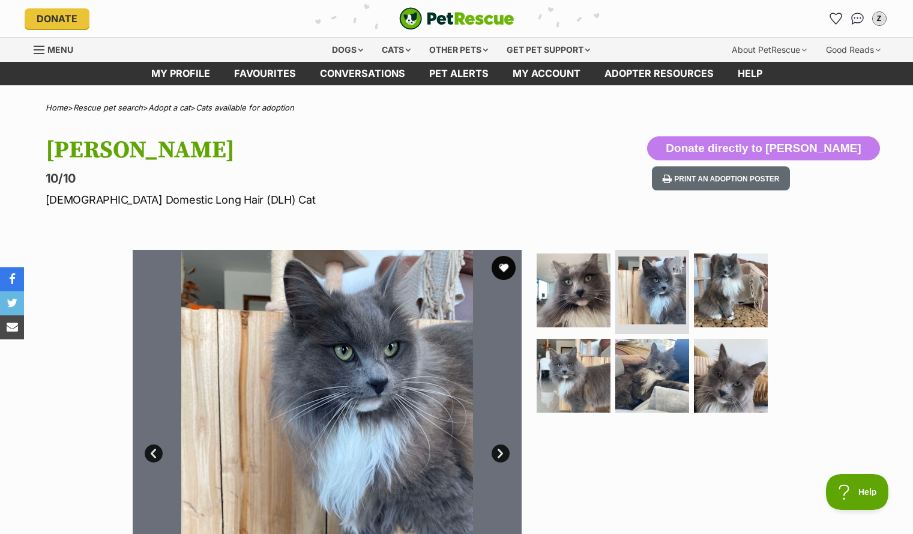
scroll to position [0, 0]
click at [592, 368] on img at bounding box center [573, 374] width 77 height 77
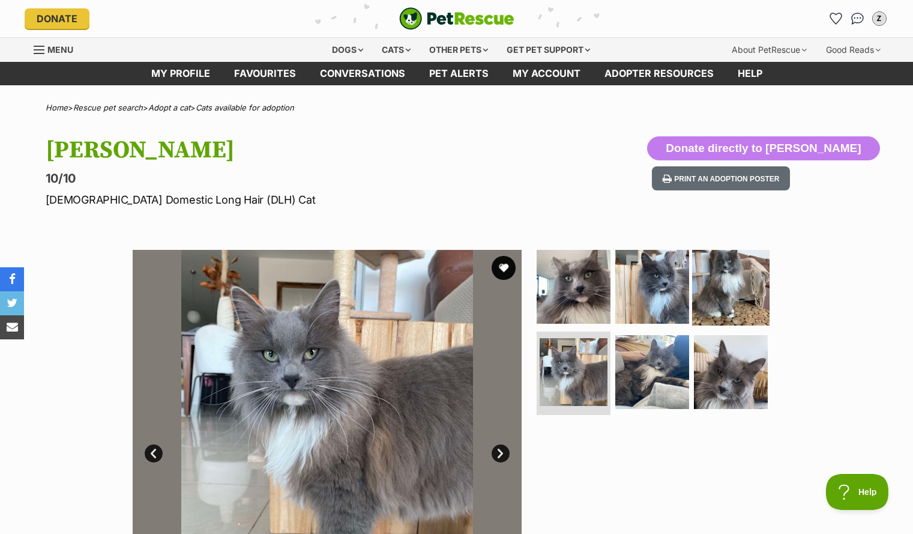
click at [735, 289] on img at bounding box center [730, 286] width 77 height 77
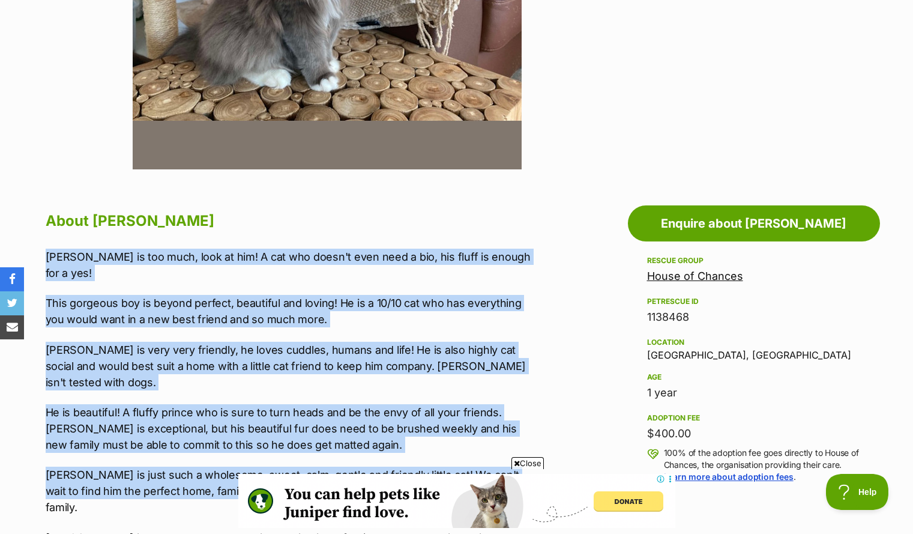
drag, startPoint x: 44, startPoint y: 253, endPoint x: 465, endPoint y: 465, distance: 471.9
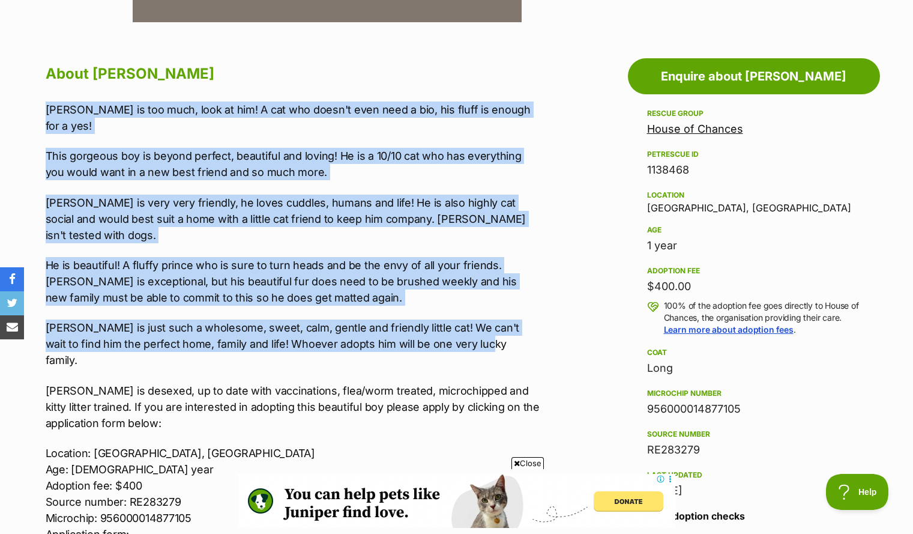
scroll to position [617, 0]
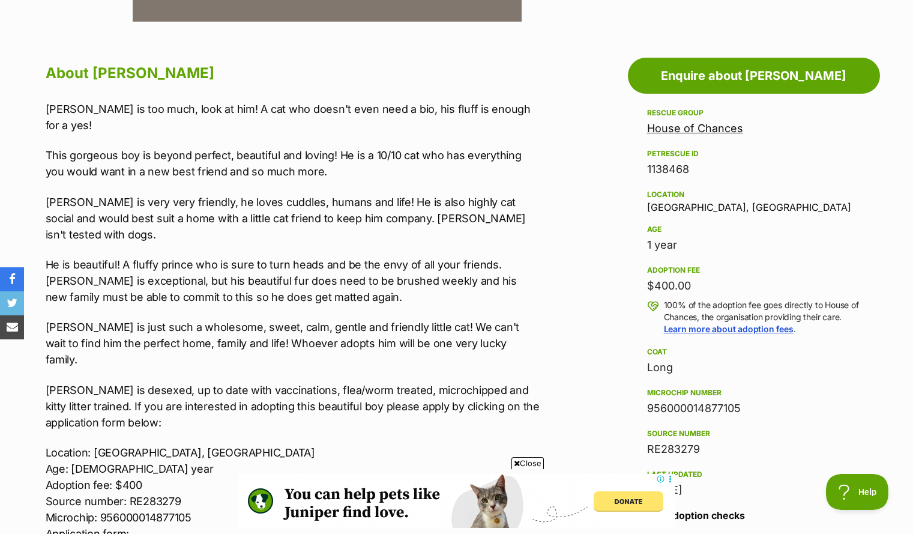
click at [55, 321] on div "Gus is too much, look at him! A cat who doesn't even need a bio, his fluff is e…" at bounding box center [294, 336] width 496 height 471
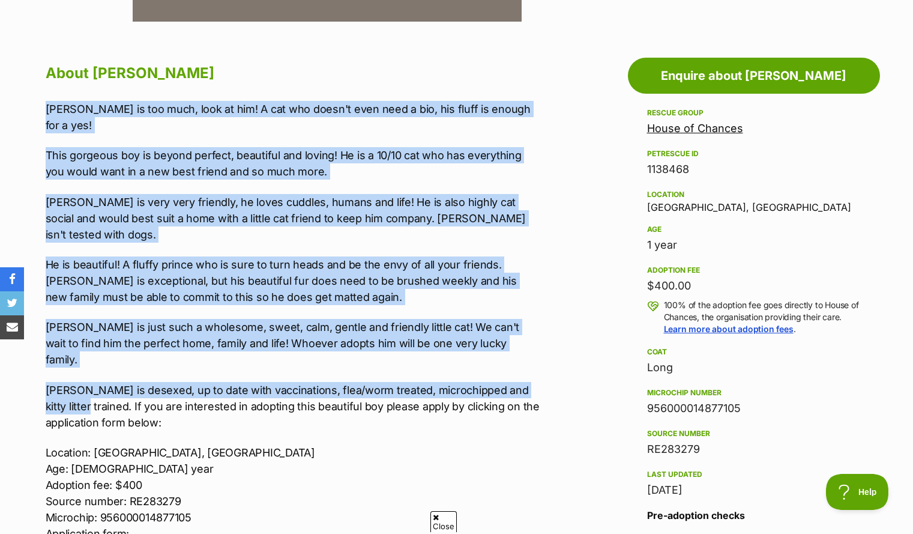
drag, startPoint x: 46, startPoint y: 108, endPoint x: 85, endPoint y: 362, distance: 256.3
click at [85, 362] on div "Gus is too much, look at him! A cat who doesn't even need a bio, his fluff is e…" at bounding box center [294, 336] width 496 height 471
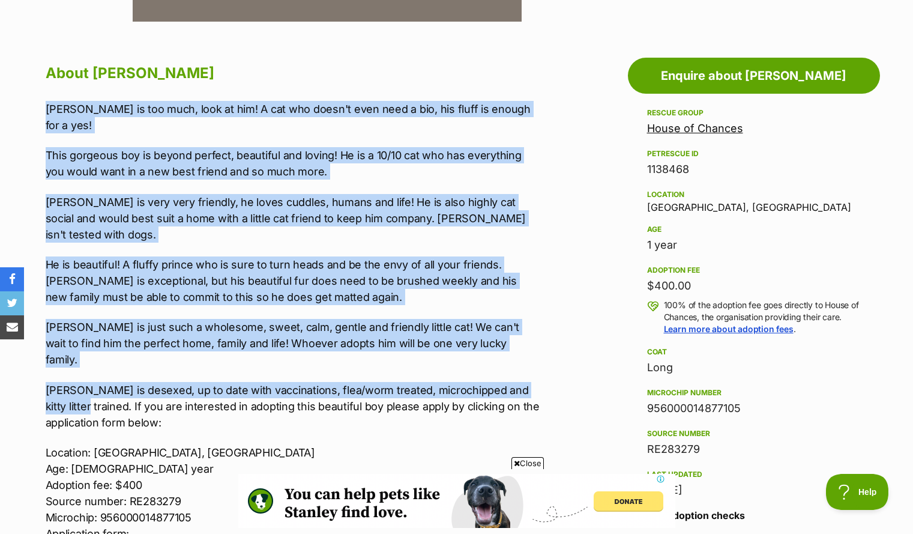
scroll to position [0, 0]
copy div "Gus is too much, look at him! A cat who doesn't even need a bio, his fluff is e…"
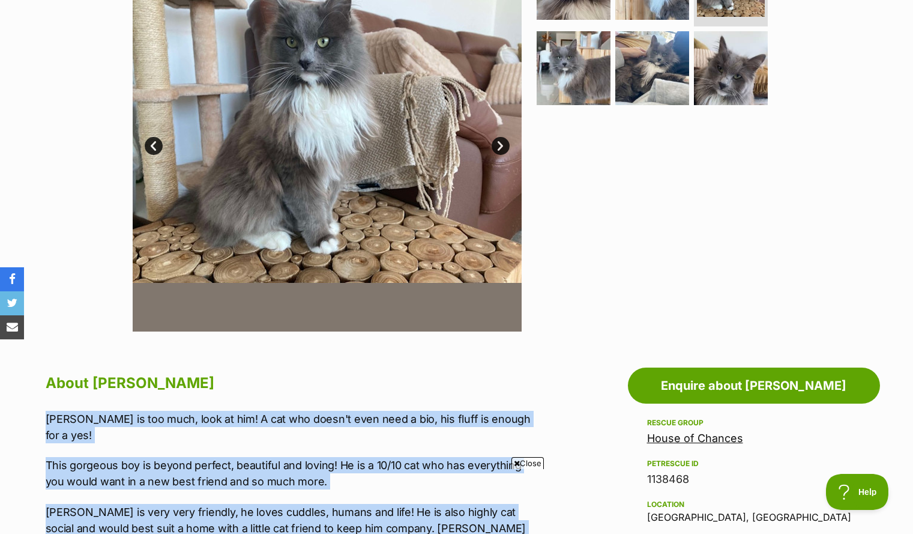
scroll to position [307, 0]
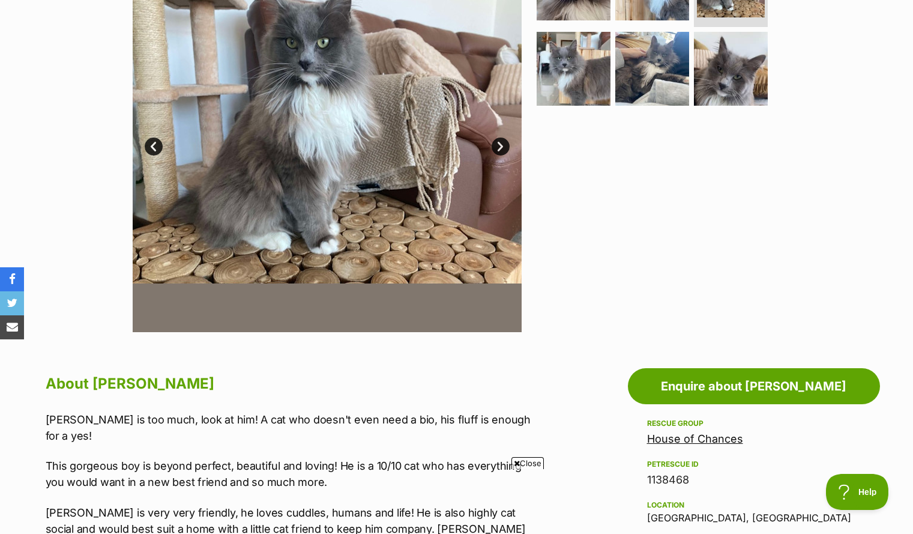
click at [79, 85] on div "Available 3 of 6 images 3 of 6 images 3 of 6 images 3 of 6 images 3 of 6 images…" at bounding box center [456, 128] width 913 height 407
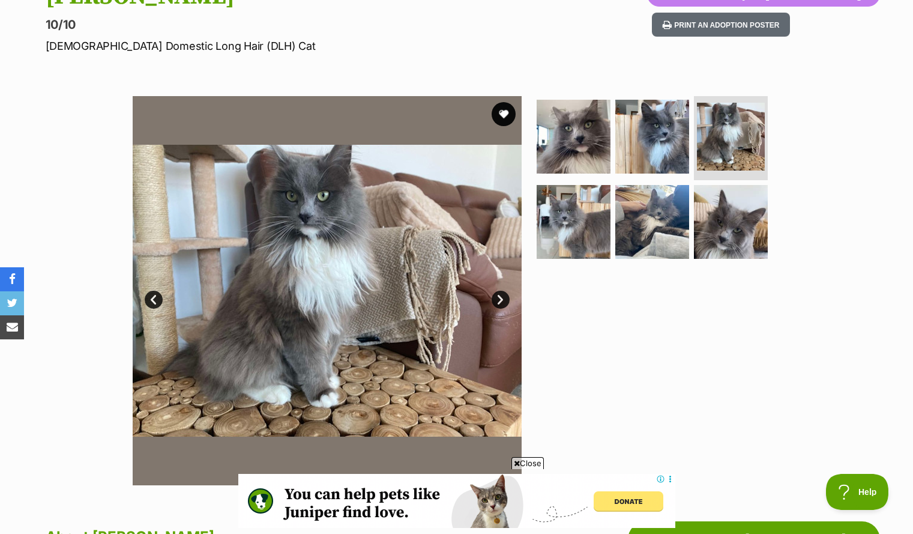
scroll to position [0, 0]
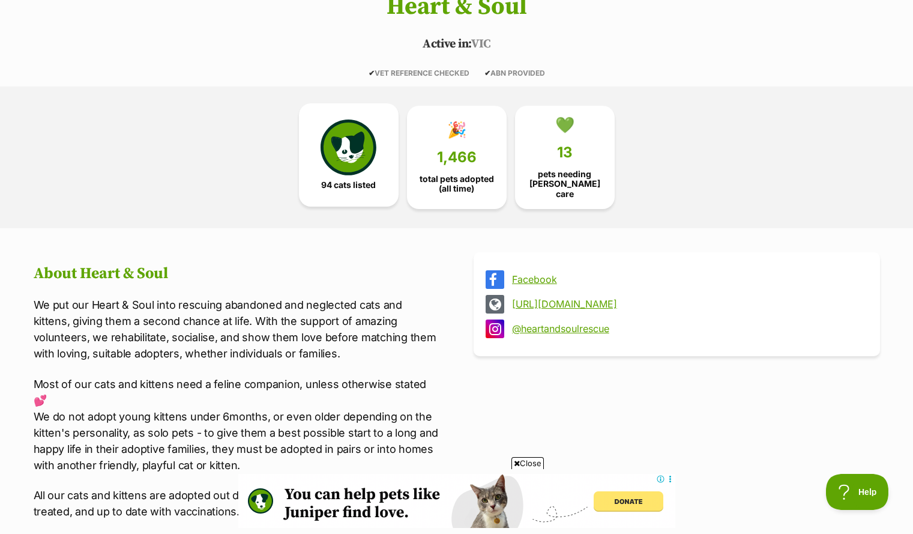
scroll to position [233, 0]
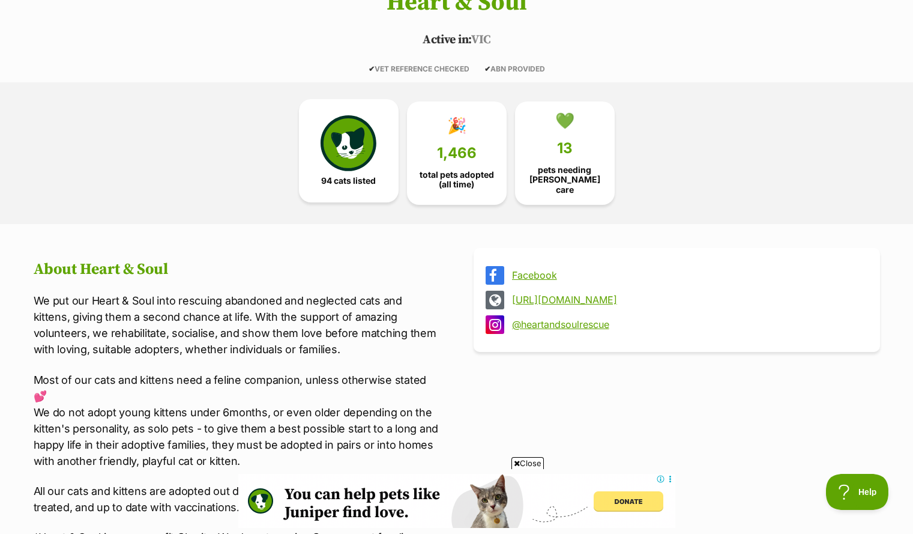
click at [340, 167] on img at bounding box center [348, 142] width 55 height 55
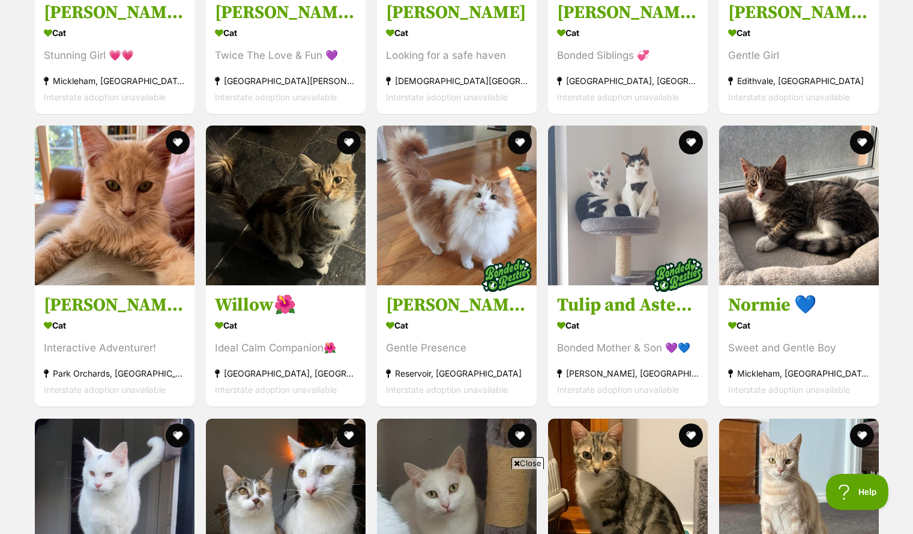
scroll to position [1913, 0]
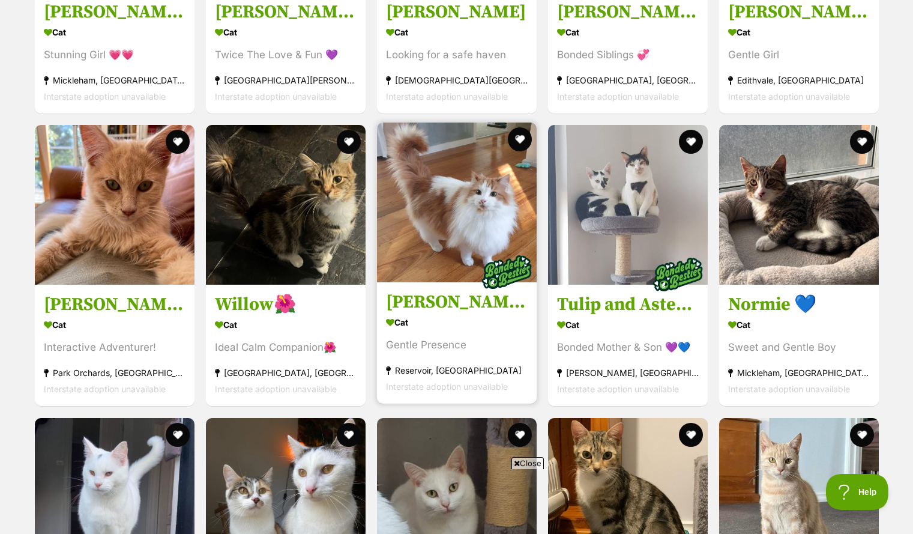
click at [489, 229] on img at bounding box center [457, 203] width 160 height 160
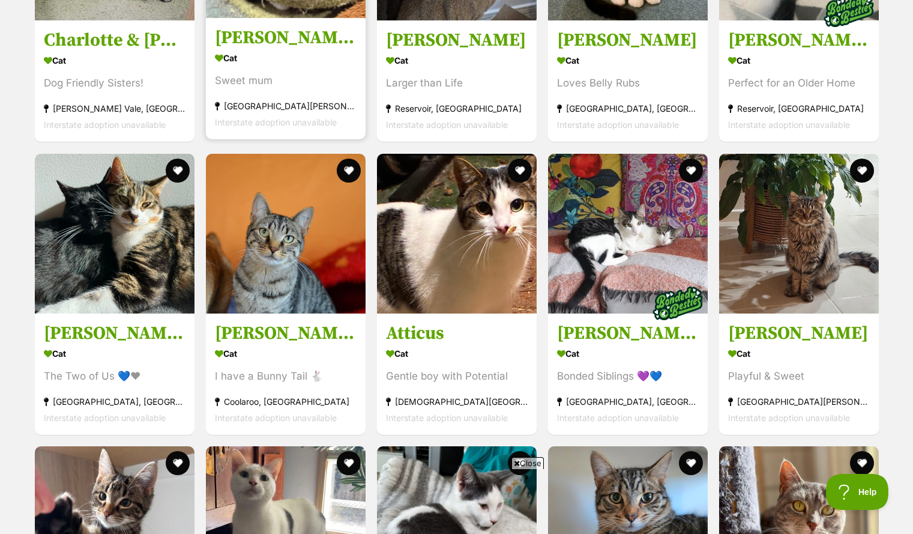
scroll to position [3038, 0]
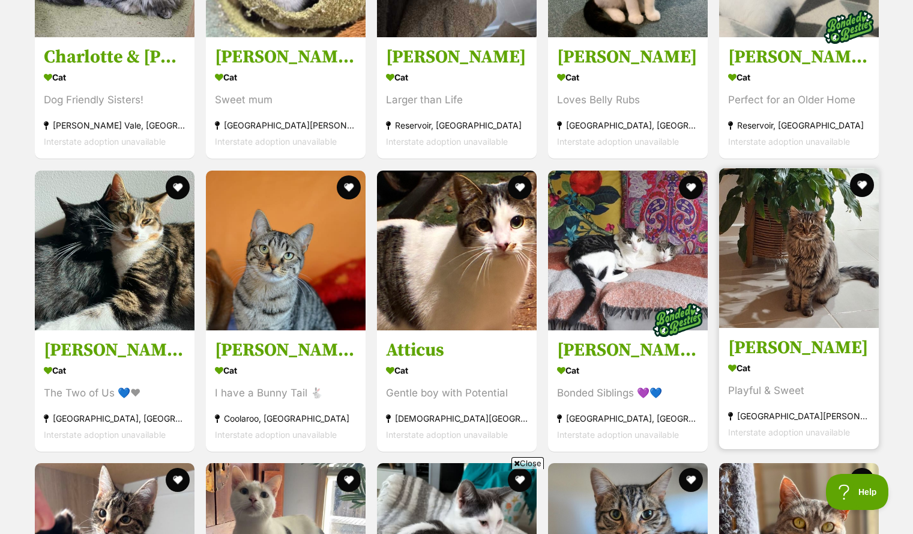
click at [774, 226] on img at bounding box center [799, 248] width 160 height 160
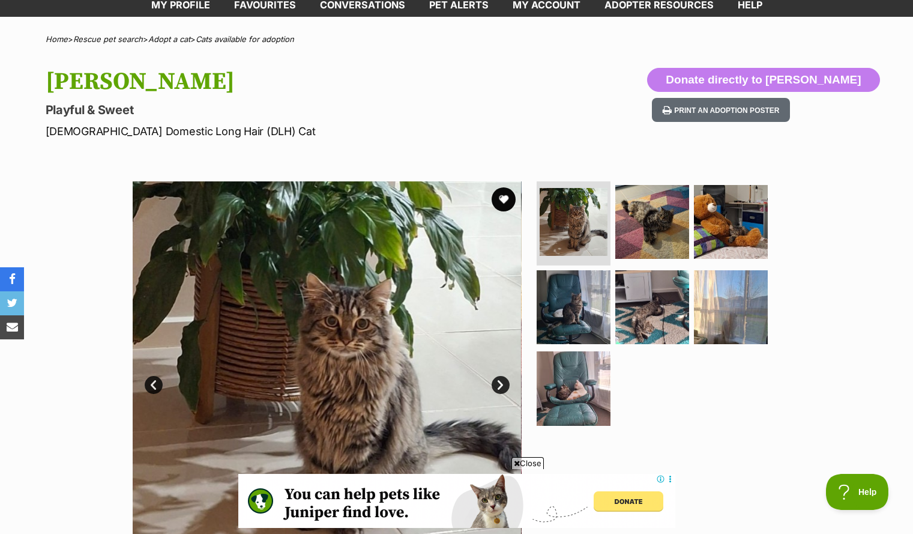
scroll to position [84, 0]
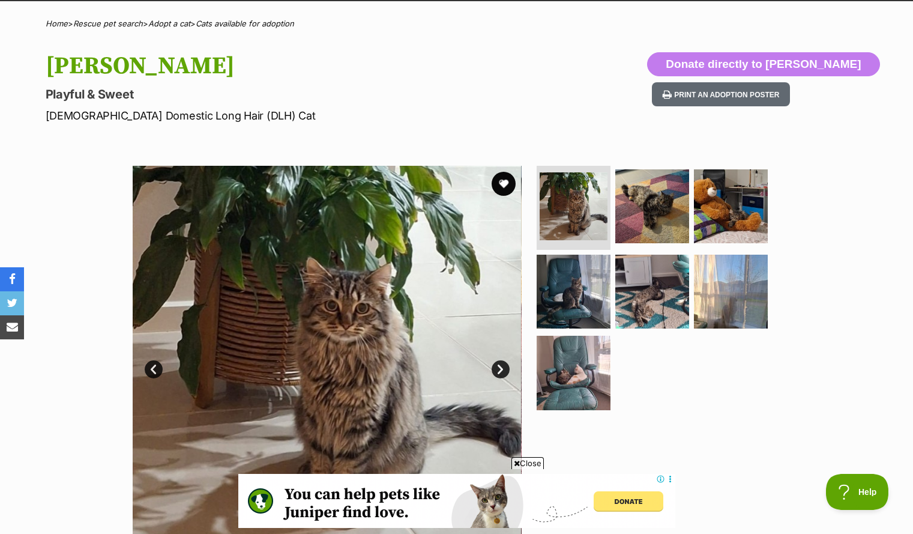
click at [493, 365] on link "Next" at bounding box center [501, 369] width 18 height 18
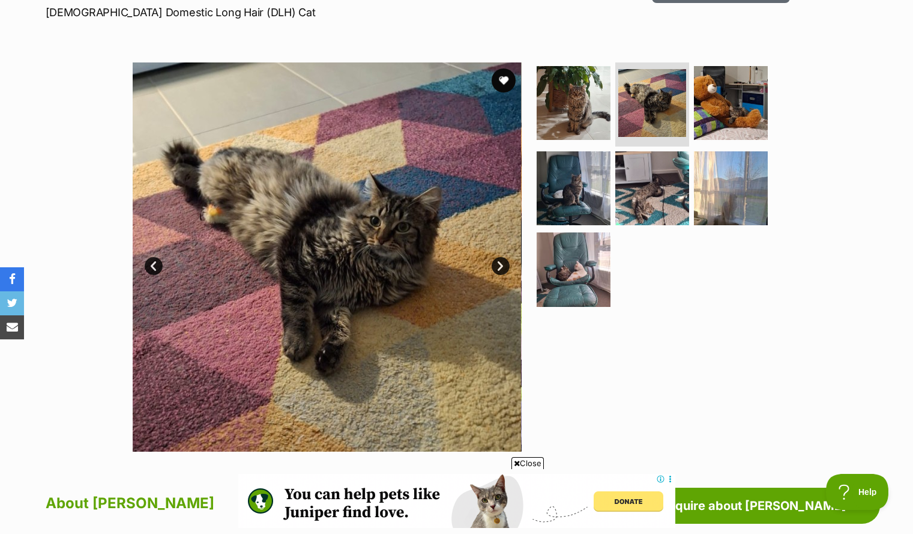
scroll to position [214, 0]
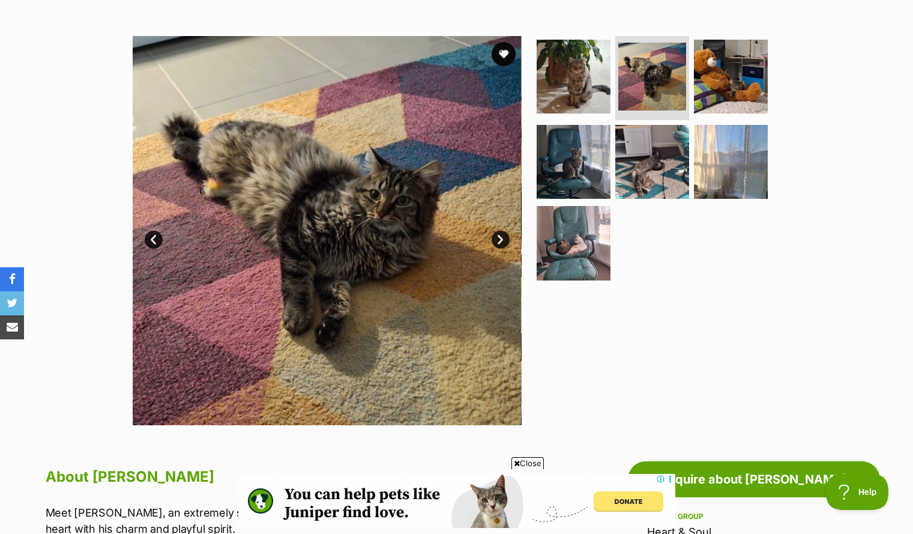
click at [503, 243] on link "Next" at bounding box center [501, 240] width 18 height 18
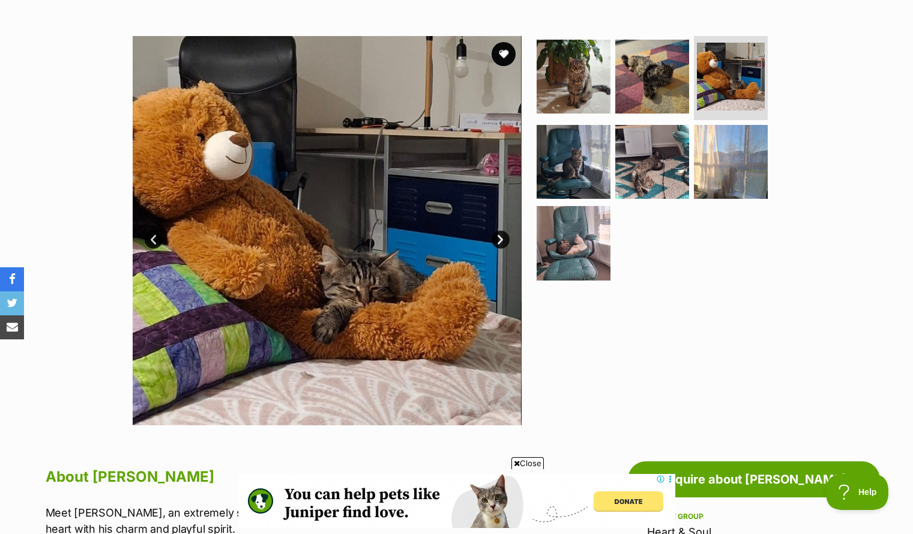
click at [494, 240] on link "Next" at bounding box center [501, 240] width 18 height 18
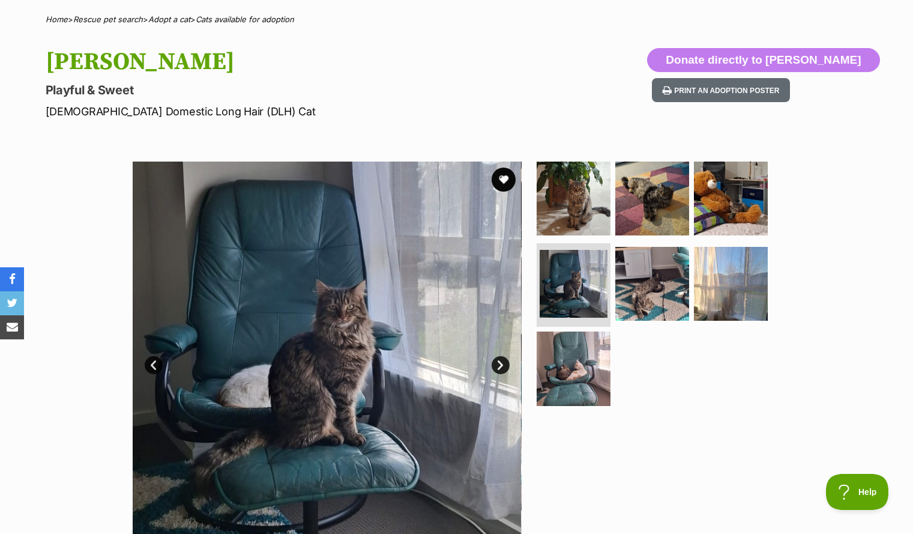
scroll to position [0, 0]
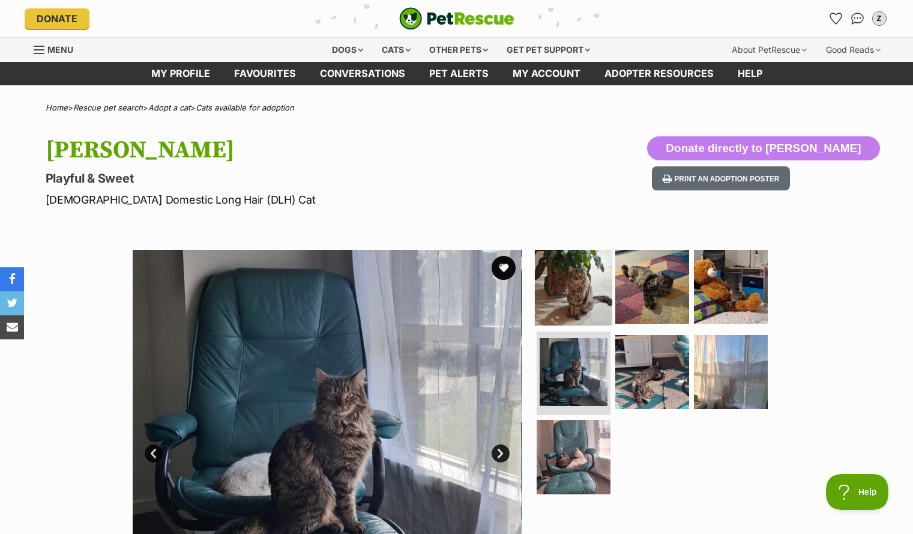
click at [549, 289] on img at bounding box center [573, 286] width 77 height 77
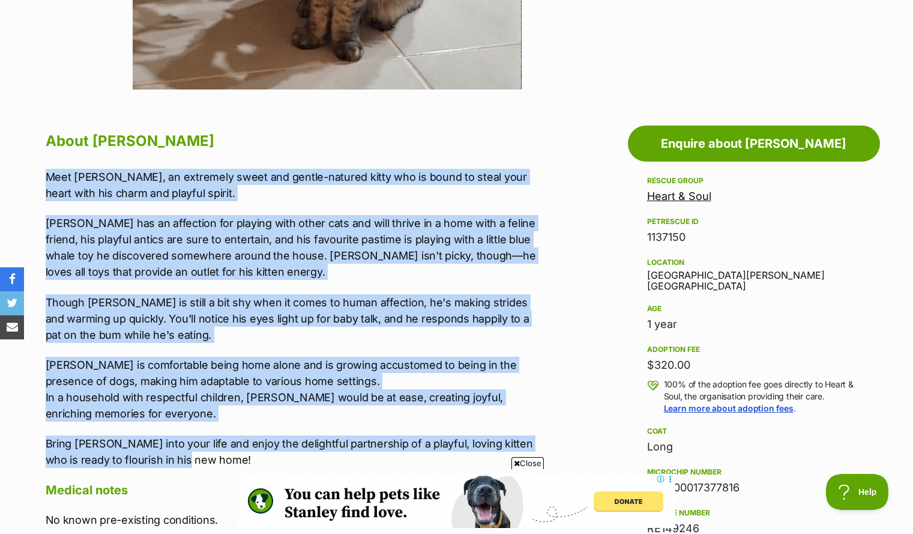
drag, startPoint x: 43, startPoint y: 175, endPoint x: 558, endPoint y: 466, distance: 591.4
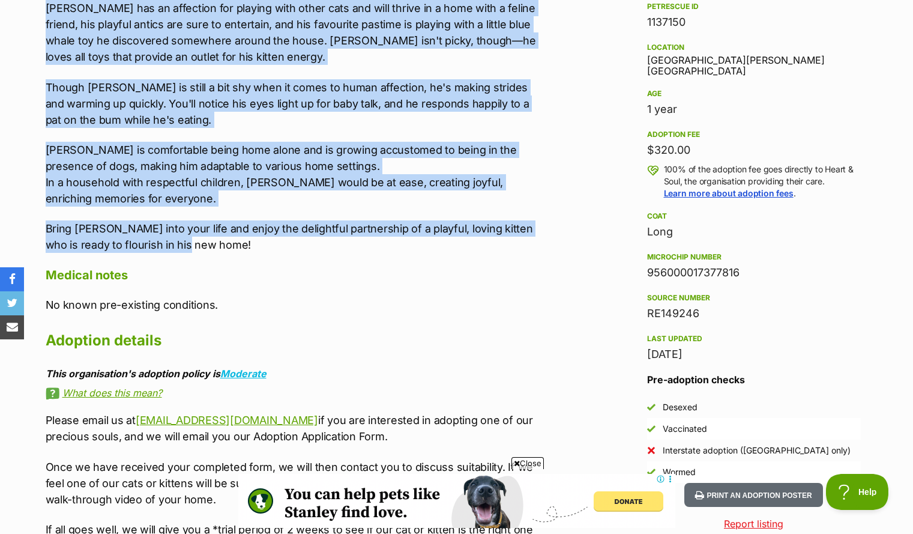
scroll to position [766, 0]
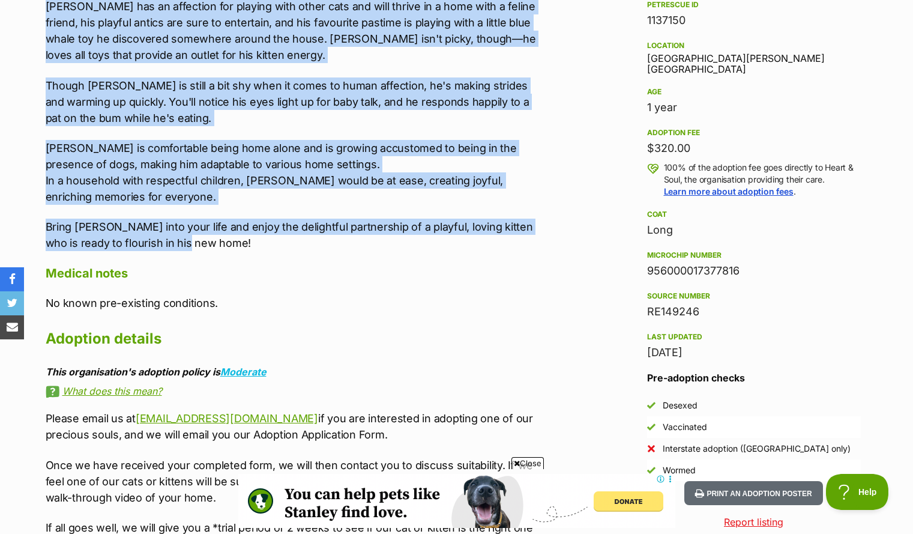
copy div "Lore Ips, do sitametco adipi eli seddoe-tempori utlab etd ma aliqu en admin ven…"
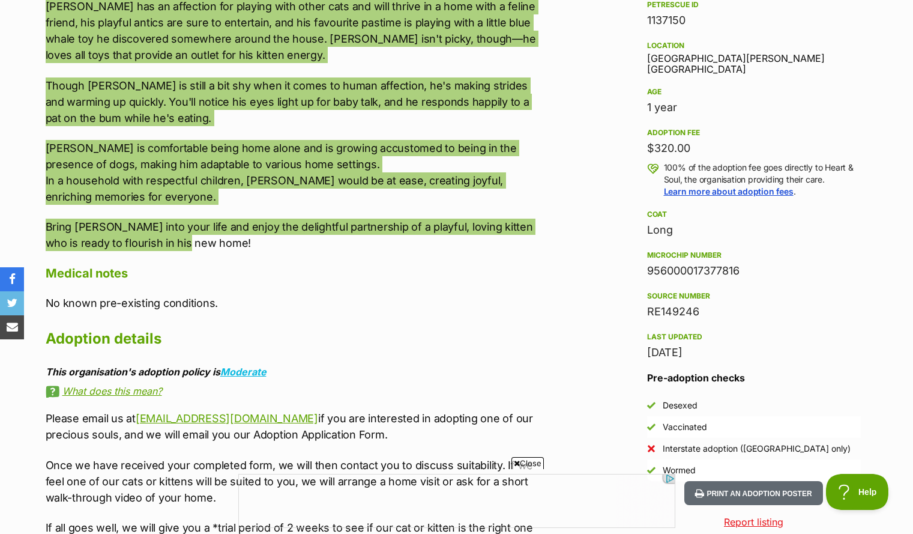
scroll to position [0, 0]
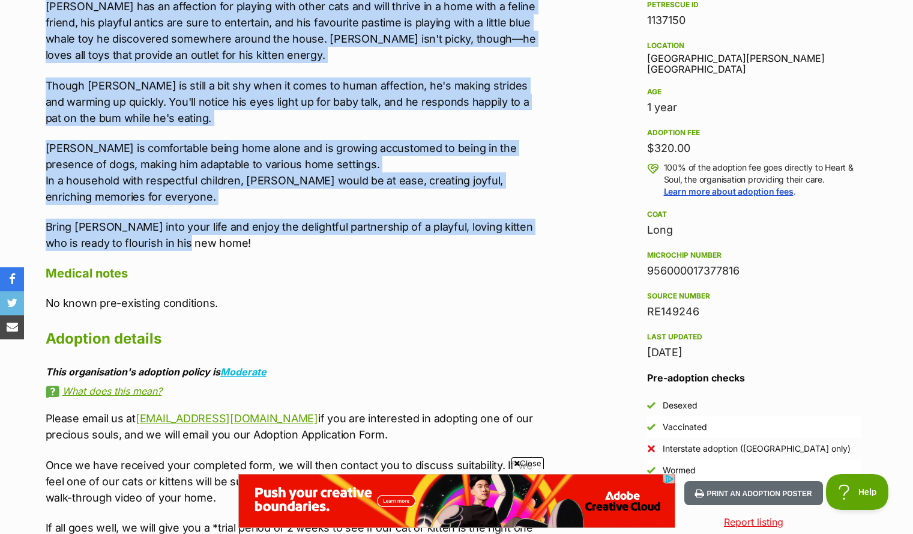
click at [103, 210] on div "Meet [PERSON_NAME], an extremely sweet and gentle-natured kitty who is bound to…" at bounding box center [294, 102] width 496 height 300
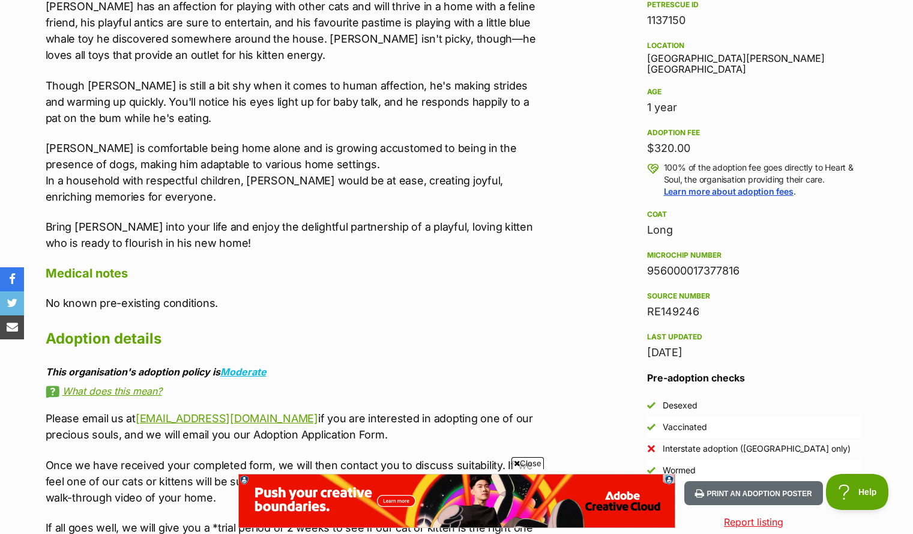
scroll to position [560, 0]
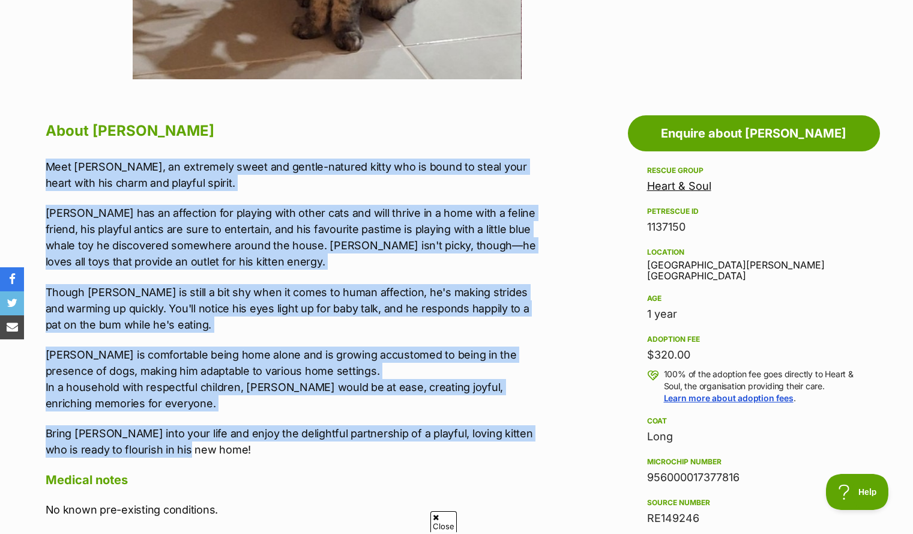
drag, startPoint x: 47, startPoint y: 161, endPoint x: 536, endPoint y: 455, distance: 570.6
click at [536, 455] on div "Meet [PERSON_NAME], an extremely sweet and gentle-natured kitty who is bound to…" at bounding box center [294, 309] width 496 height 300
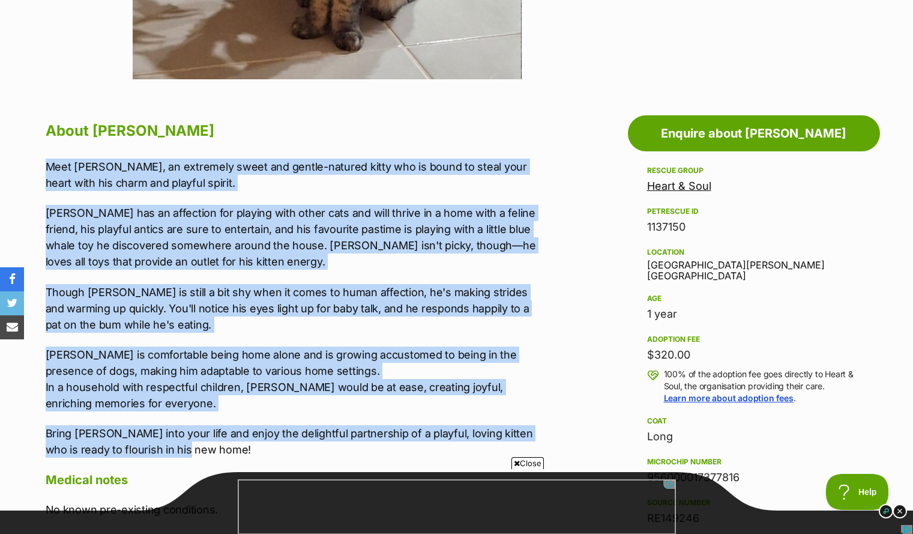
scroll to position [0, 0]
copy div "Lore Ips, do sitametco adipi eli seddoe-tempori utlab etd ma aliqu en admin ven…"
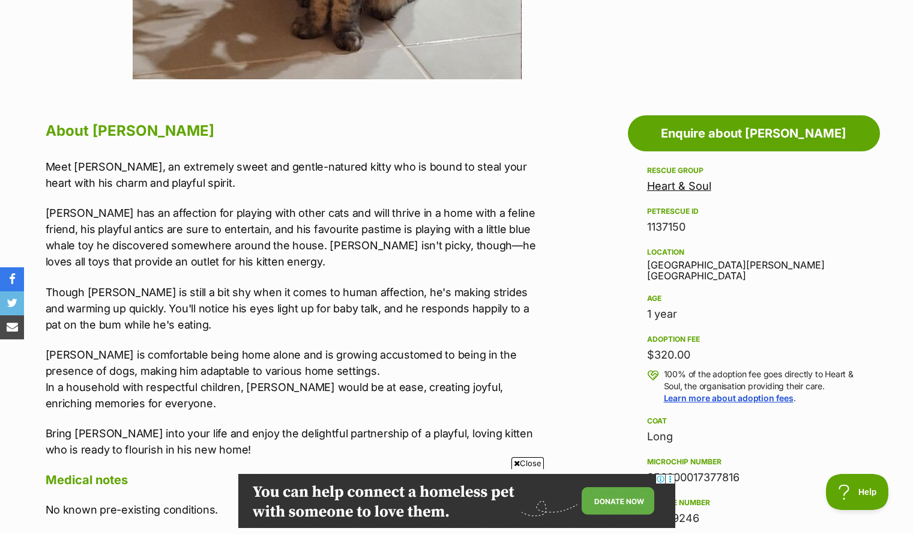
click at [220, 134] on h2 "About [PERSON_NAME]" at bounding box center [294, 131] width 496 height 26
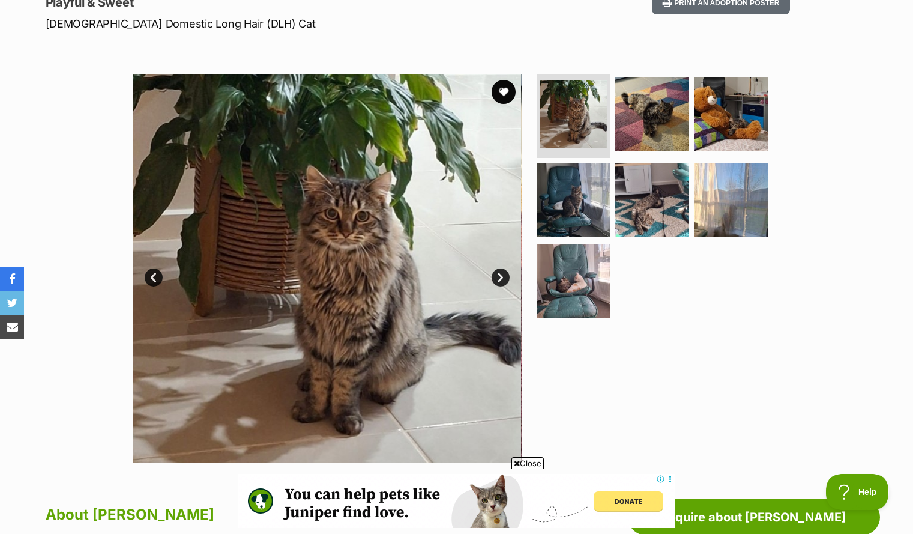
scroll to position [176, 0]
